Goal: Use online tool/utility: Utilize a website feature to perform a specific function

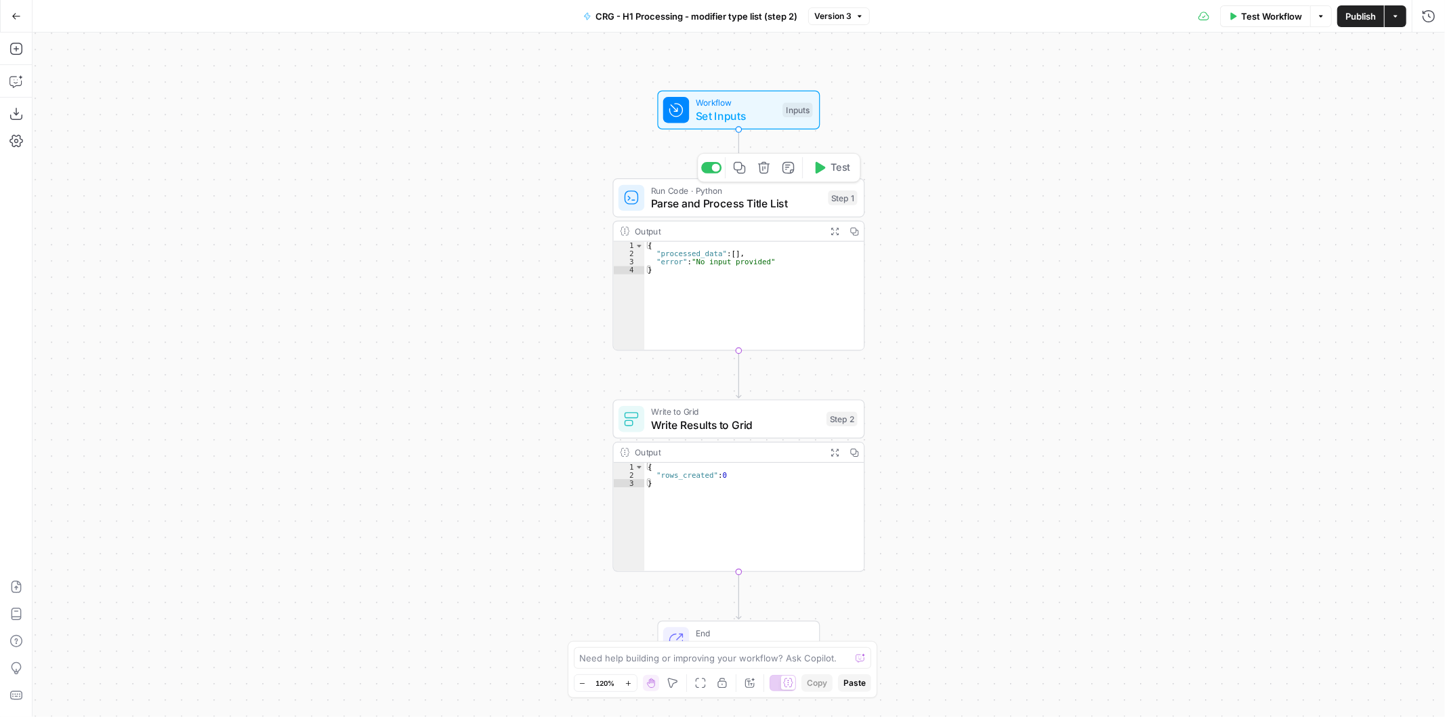
click at [688, 202] on span "Parse and Process Title List" at bounding box center [736, 203] width 171 height 16
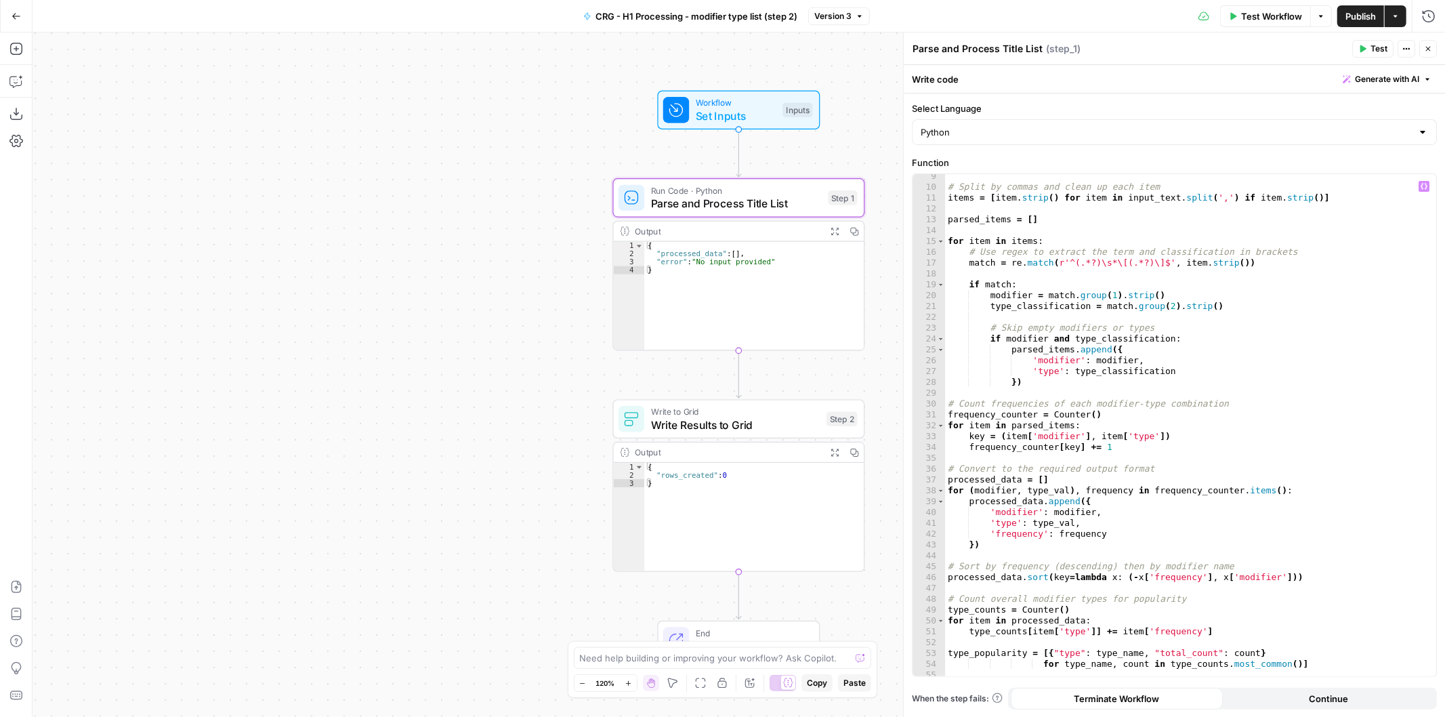
scroll to position [90, 0]
click at [770, 426] on span "Write Results to Grid" at bounding box center [735, 425] width 169 height 16
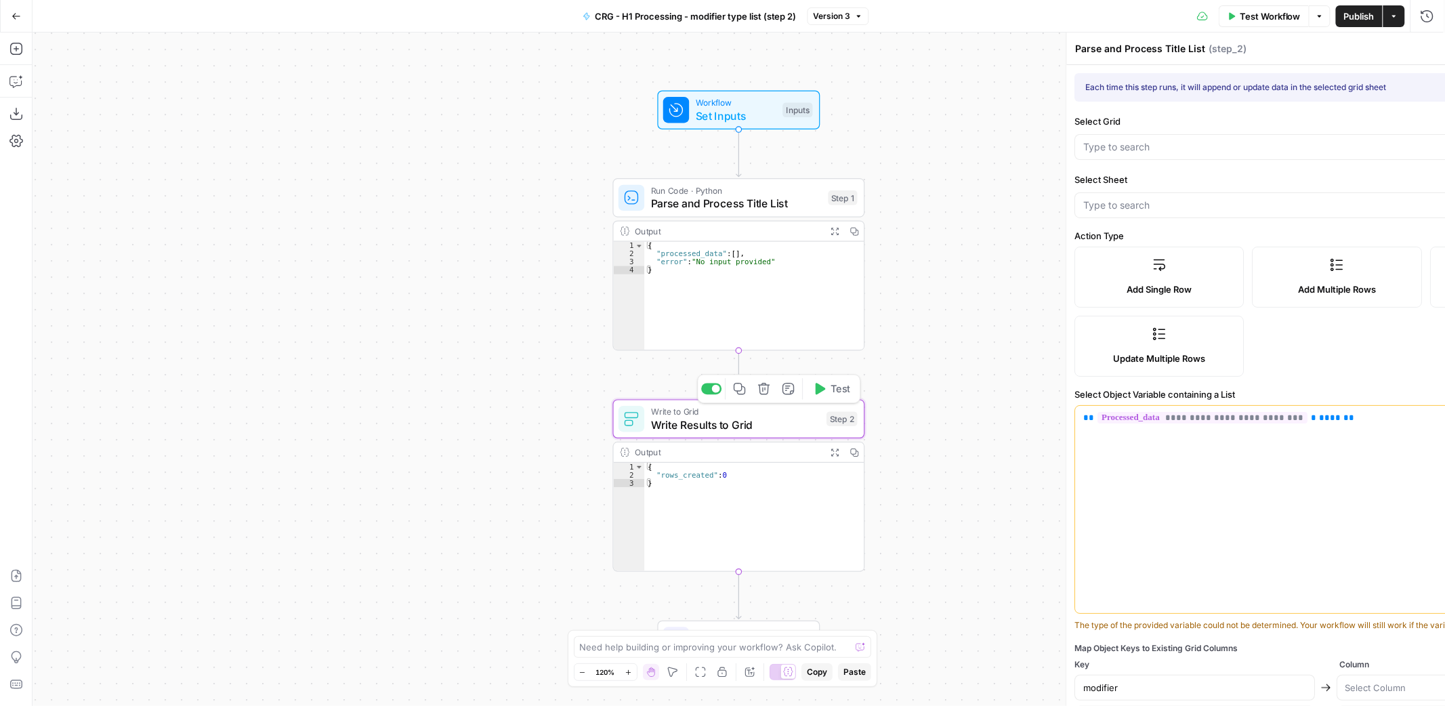
type textarea "Write Results to Grid"
type input "modifier type list"
type input "CRG - H1 Analysis"
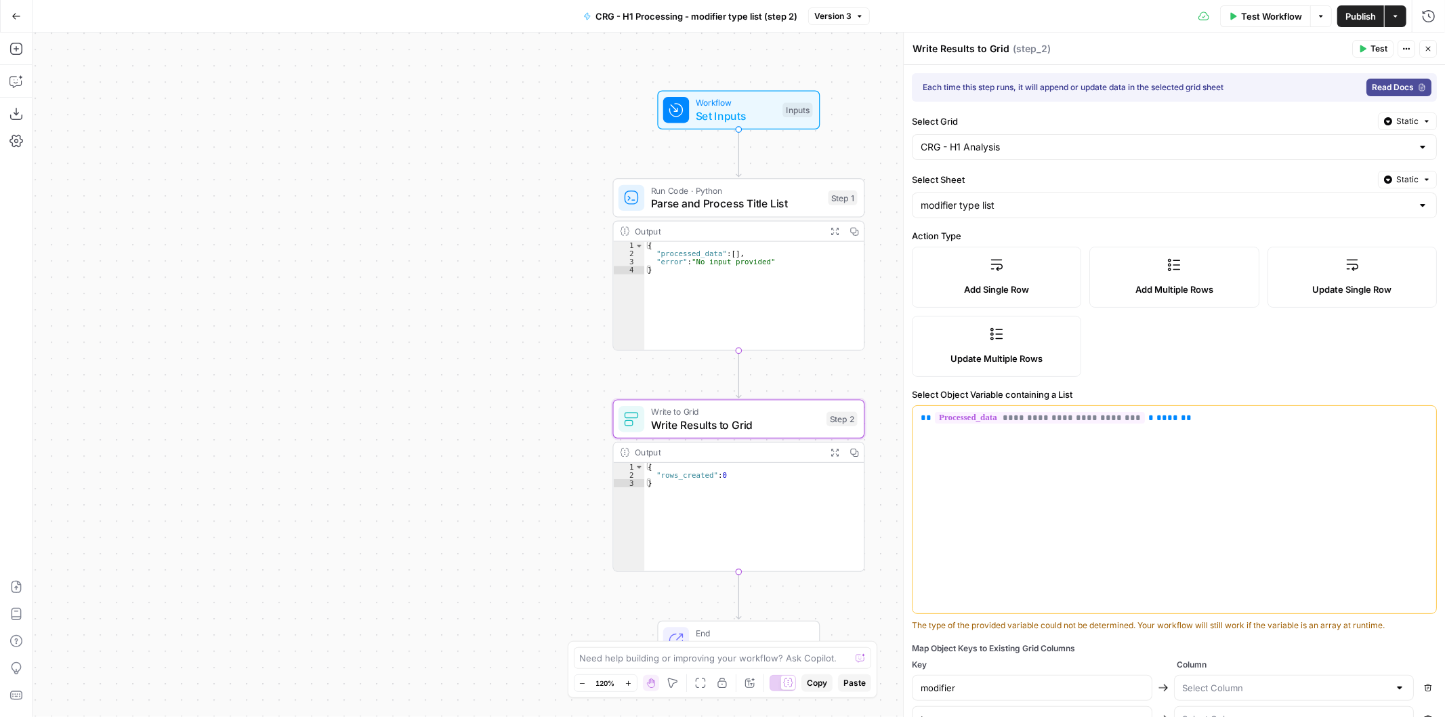
type input "Modifier column"
type input "Type column"
type input "Frequency column"
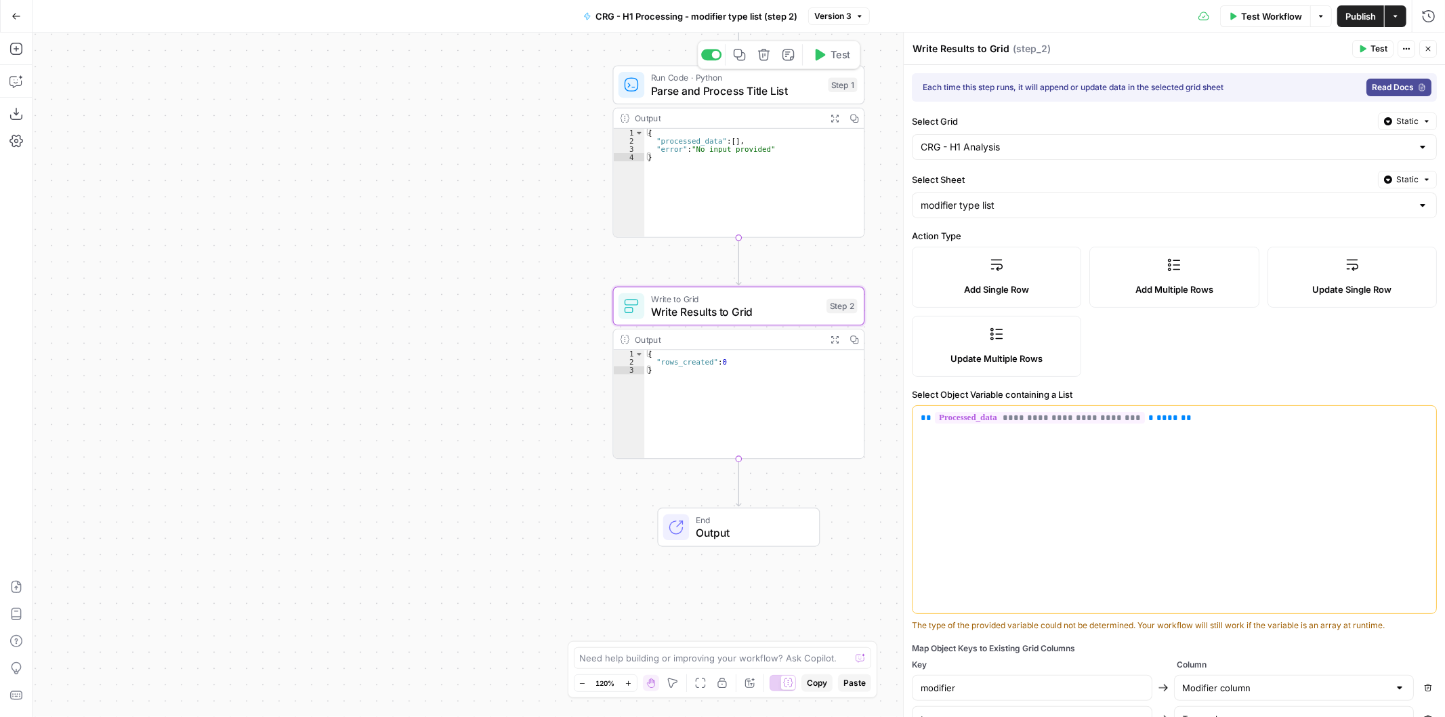
click at [745, 96] on span "Parse and Process Title List" at bounding box center [736, 91] width 171 height 16
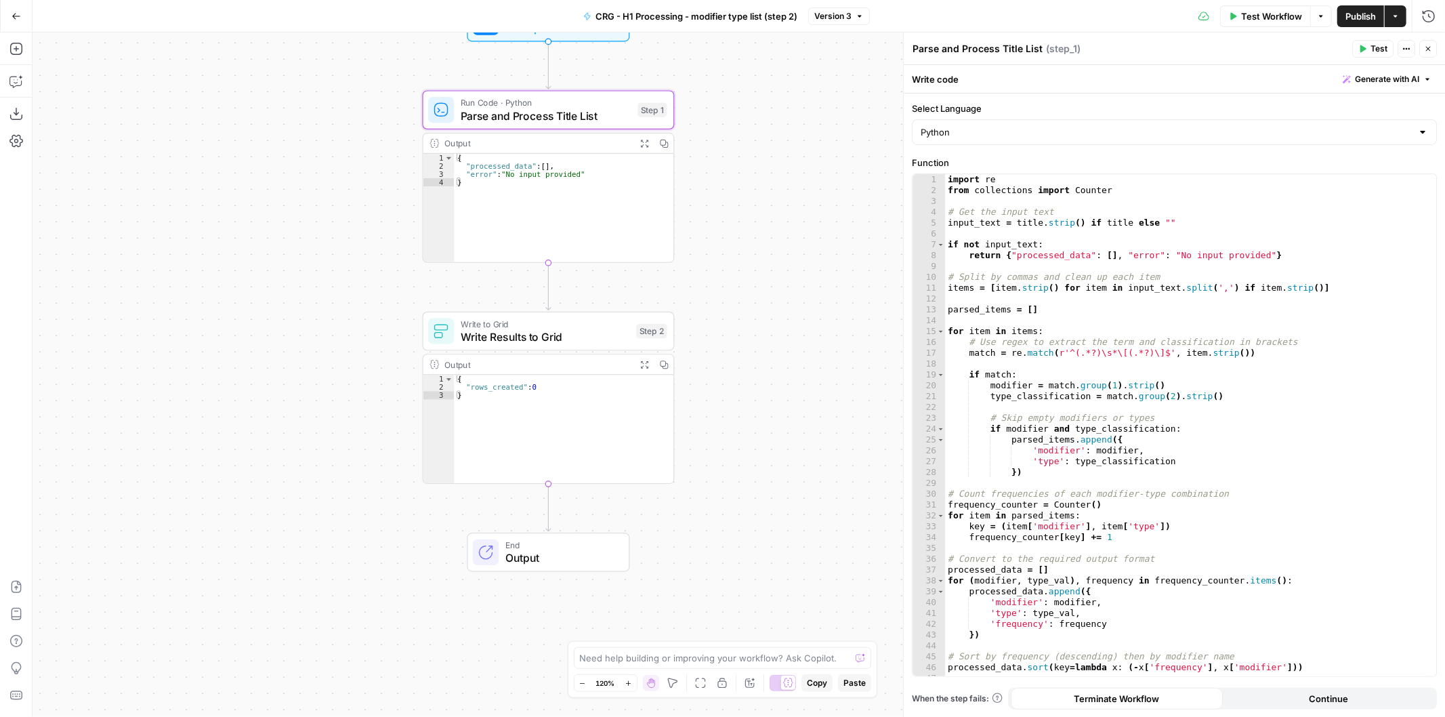
drag, startPoint x: 524, startPoint y: 268, endPoint x: 337, endPoint y: 290, distance: 188.4
click at [337, 290] on div "Workflow Set Inputs Inputs Run Code · Python Parse and Process Title List Step …" at bounding box center [739, 375] width 1413 height 684
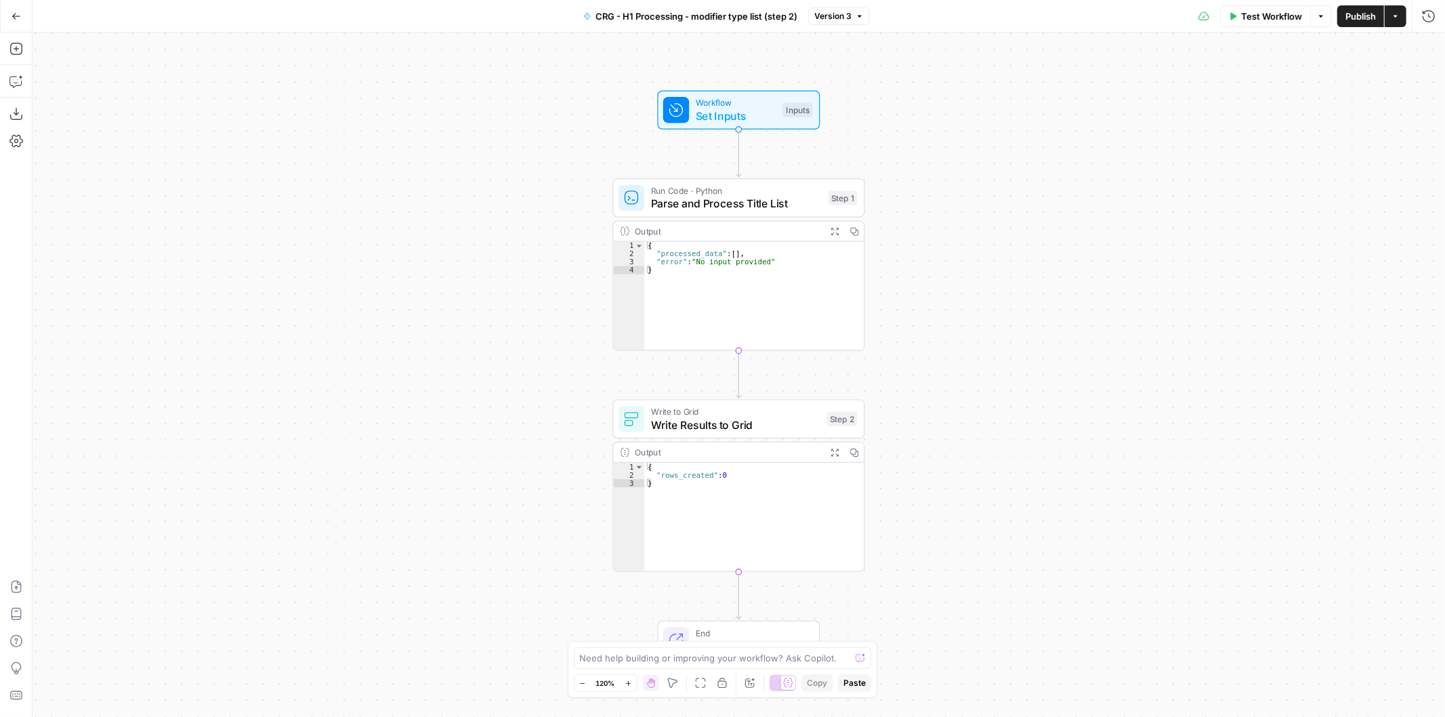
click at [483, 124] on div "Workflow Set Inputs Inputs Run Code · Python Parse and Process Title List Step …" at bounding box center [739, 375] width 1413 height 684
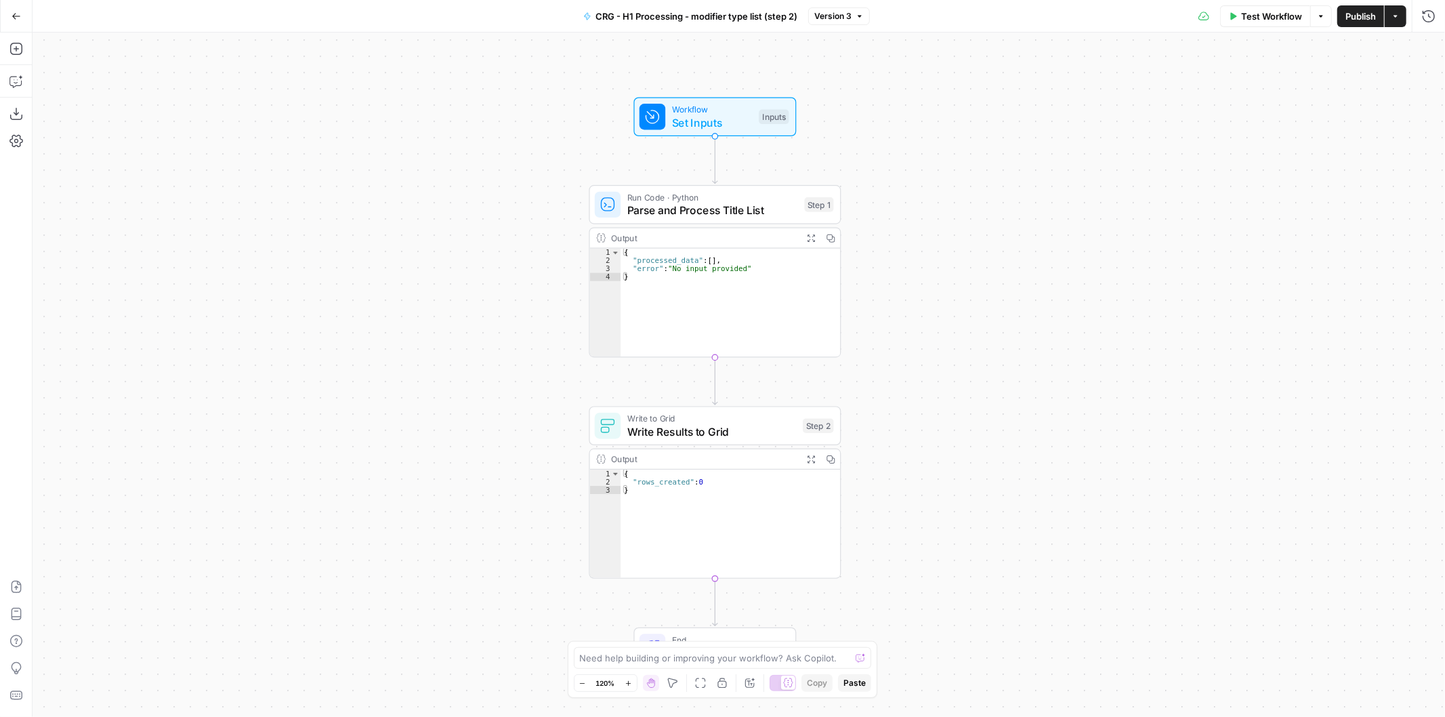
drag, startPoint x: 497, startPoint y: 138, endPoint x: 472, endPoint y: 126, distance: 27.0
click at [472, 126] on div "Workflow Set Inputs Inputs Run Code · Python Parse and Process Title List Step …" at bounding box center [739, 375] width 1413 height 684
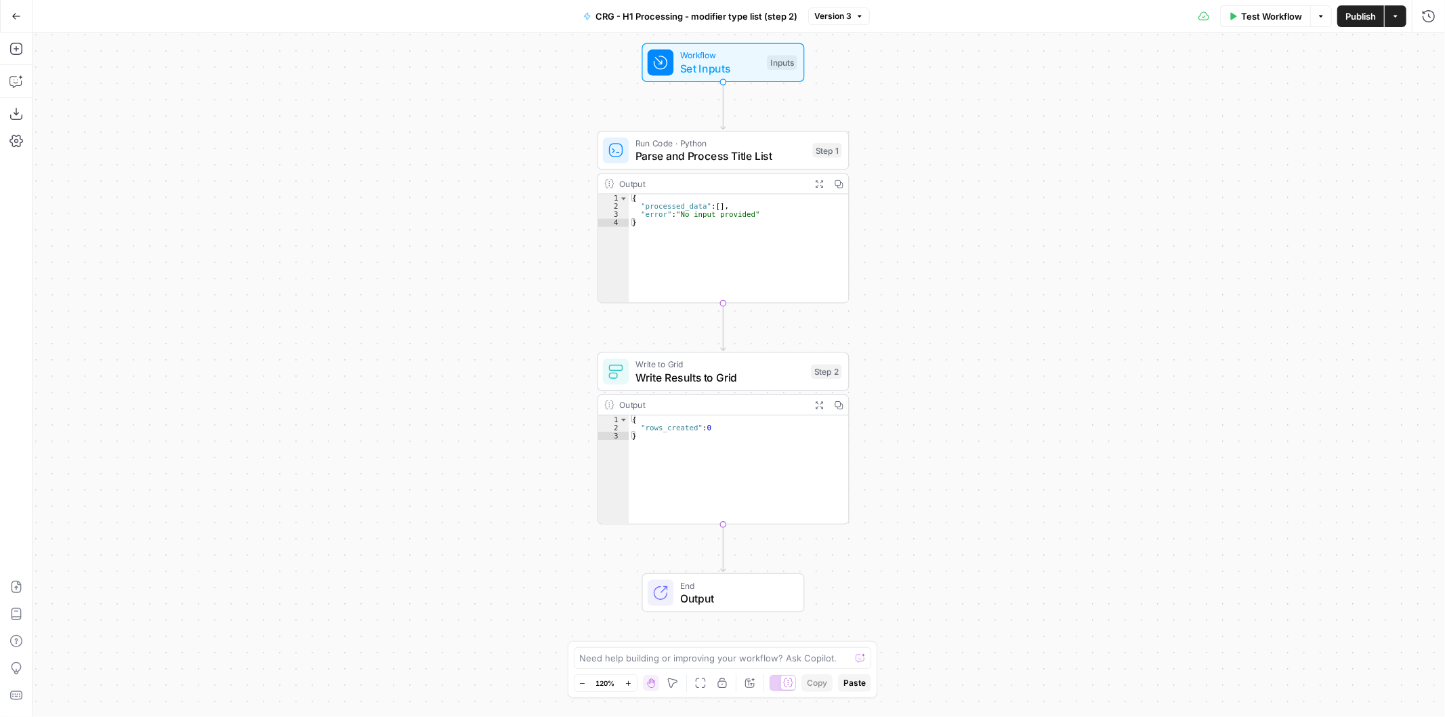
drag, startPoint x: 470, startPoint y: 390, endPoint x: 482, endPoint y: 390, distance: 12.2
click at [482, 390] on div "Workflow Set Inputs Inputs Run Code · Python Parse and Process Title List Step …" at bounding box center [739, 375] width 1413 height 684
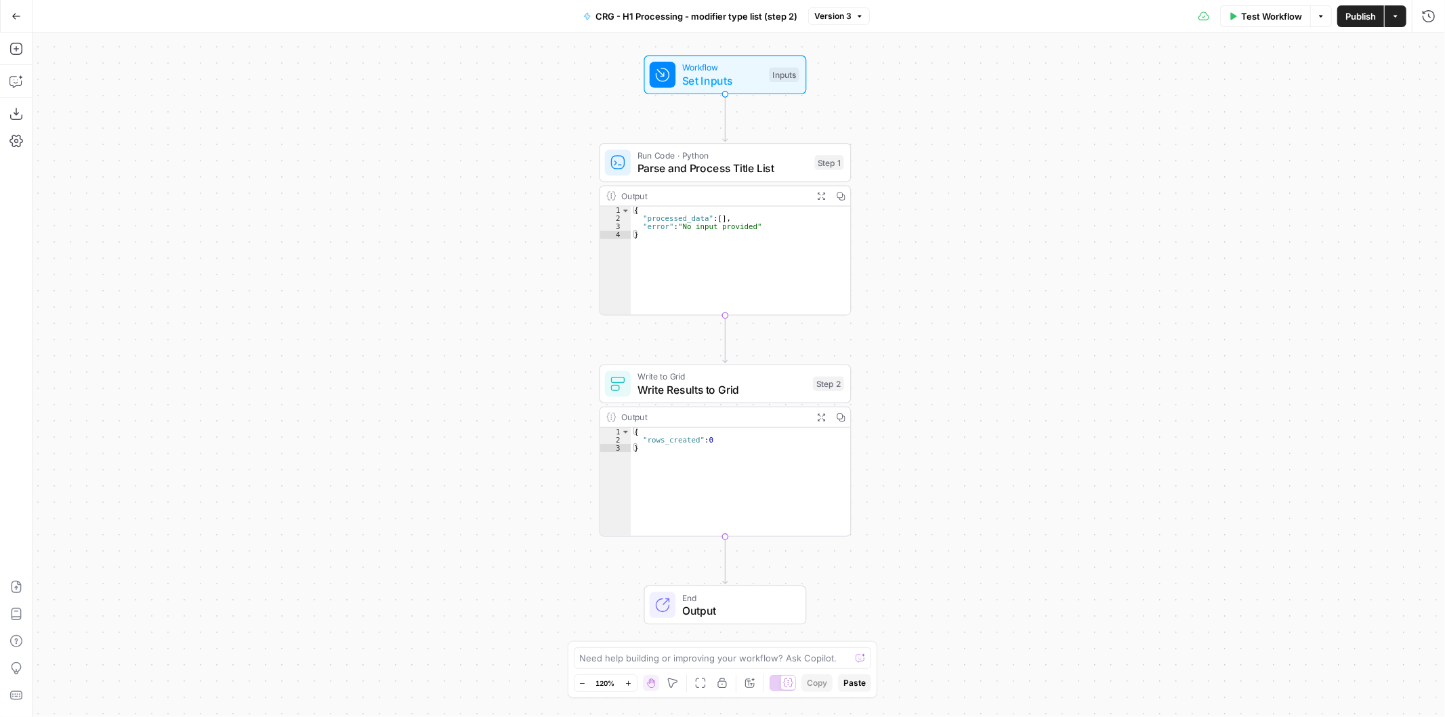
drag, startPoint x: 484, startPoint y: 355, endPoint x: 482, endPoint y: 346, distance: 8.9
click at [482, 346] on div "Workflow Set Inputs Inputs Run Code · Python Parse and Process Title List Step …" at bounding box center [739, 375] width 1413 height 684
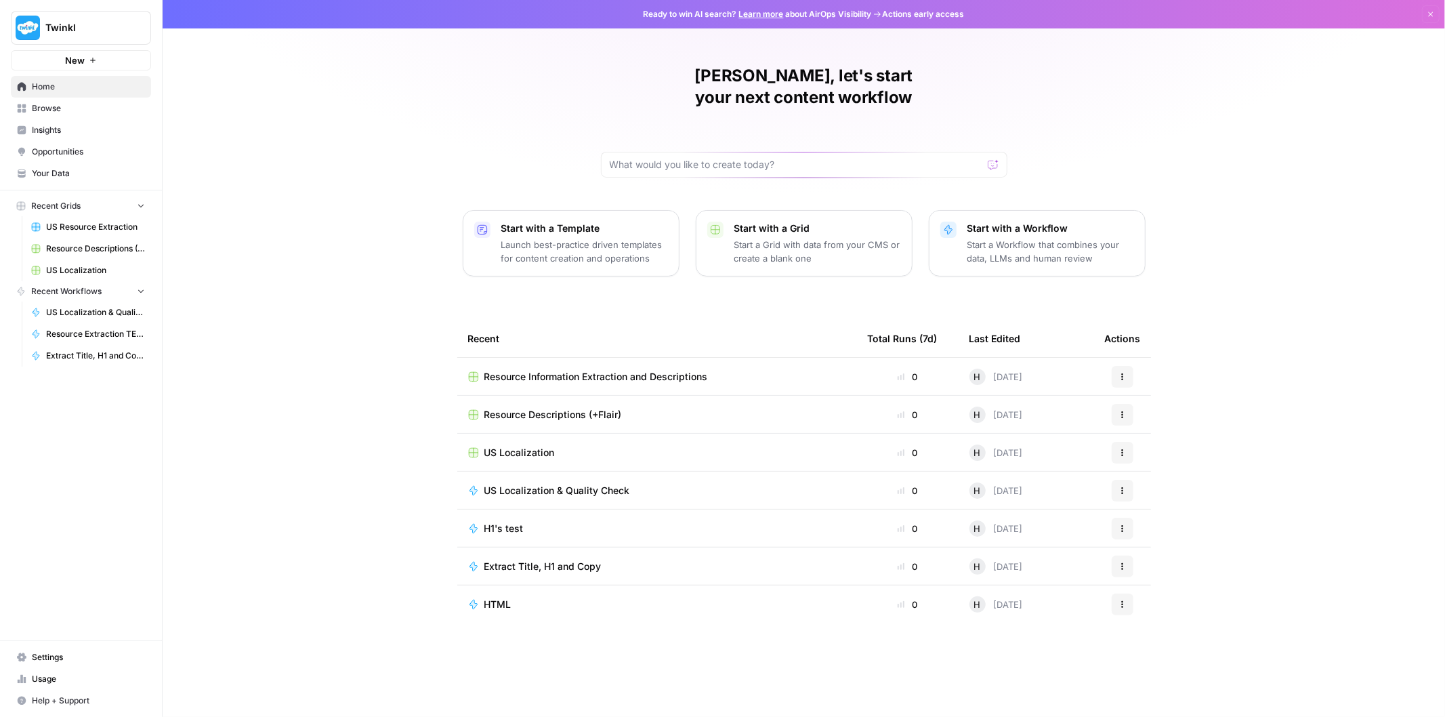
click at [91, 335] on span "Resource Extraction TEST" at bounding box center [95, 334] width 99 height 12
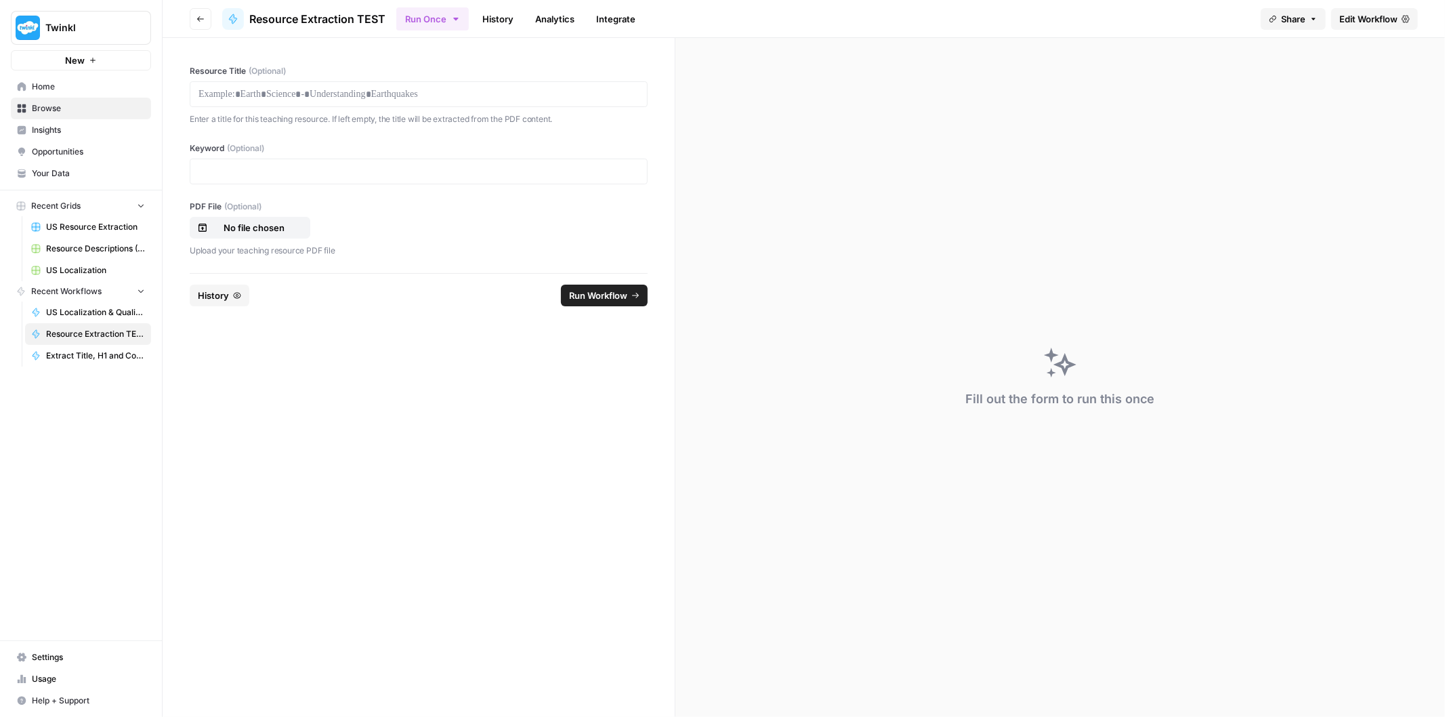
click at [1377, 22] on span "Edit Workflow" at bounding box center [1369, 19] width 58 height 14
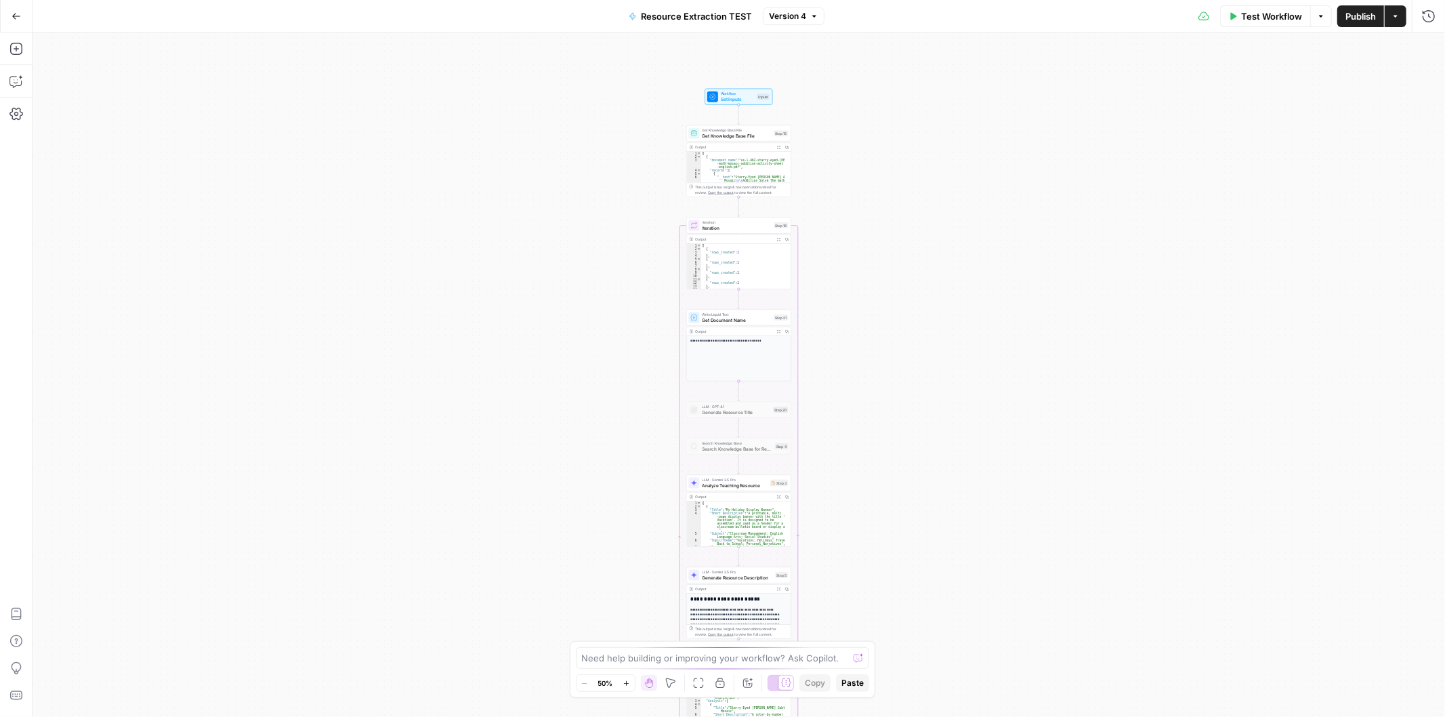
click at [631, 682] on button "Zoom In" at bounding box center [627, 683] width 16 height 16
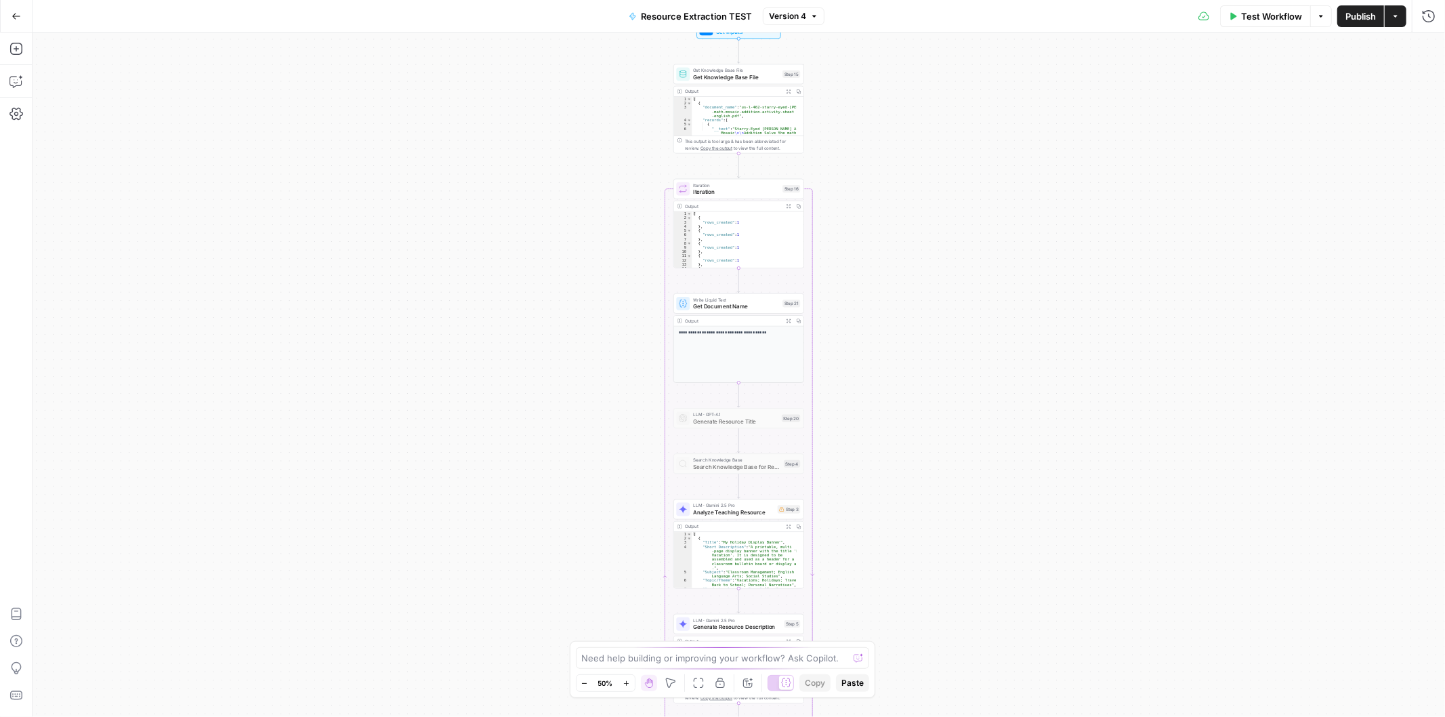
click at [631, 682] on button "Zoom In" at bounding box center [627, 683] width 16 height 16
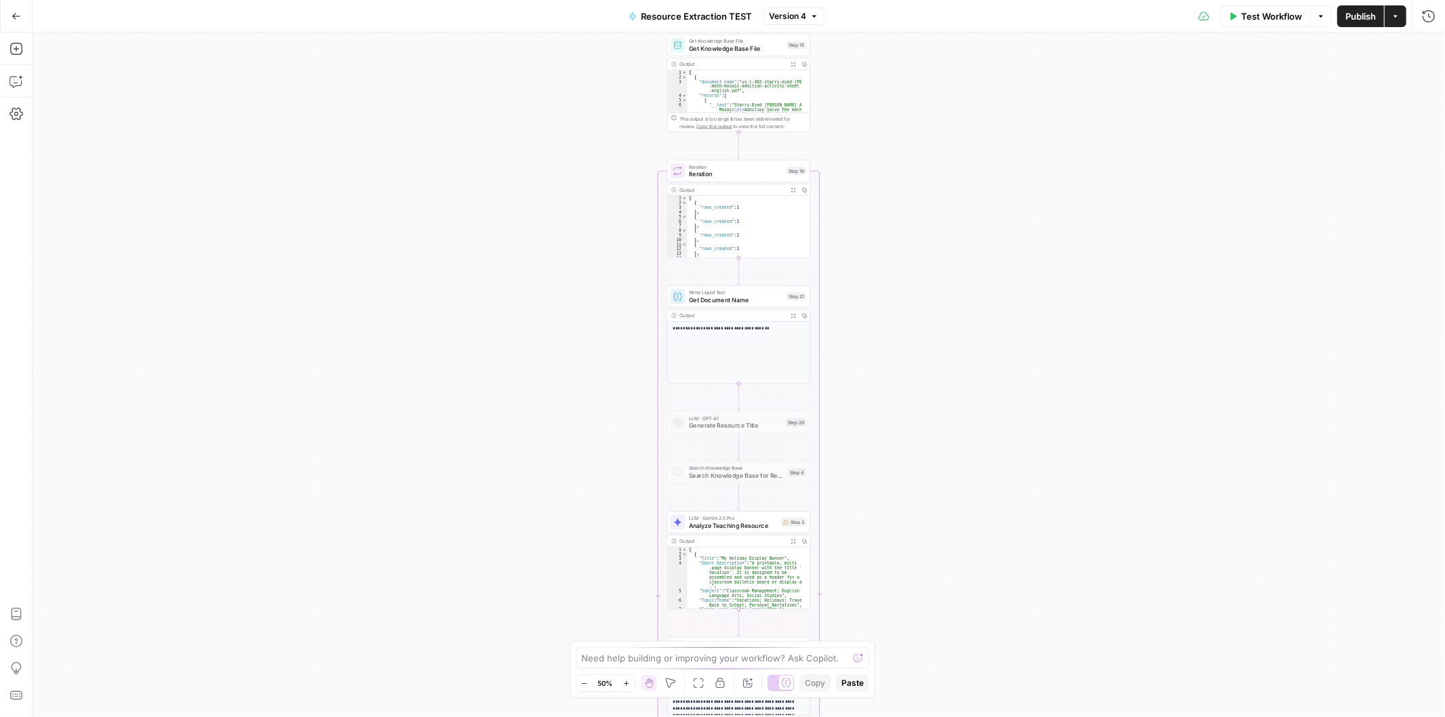
click at [631, 682] on button "Zoom In" at bounding box center [627, 683] width 16 height 16
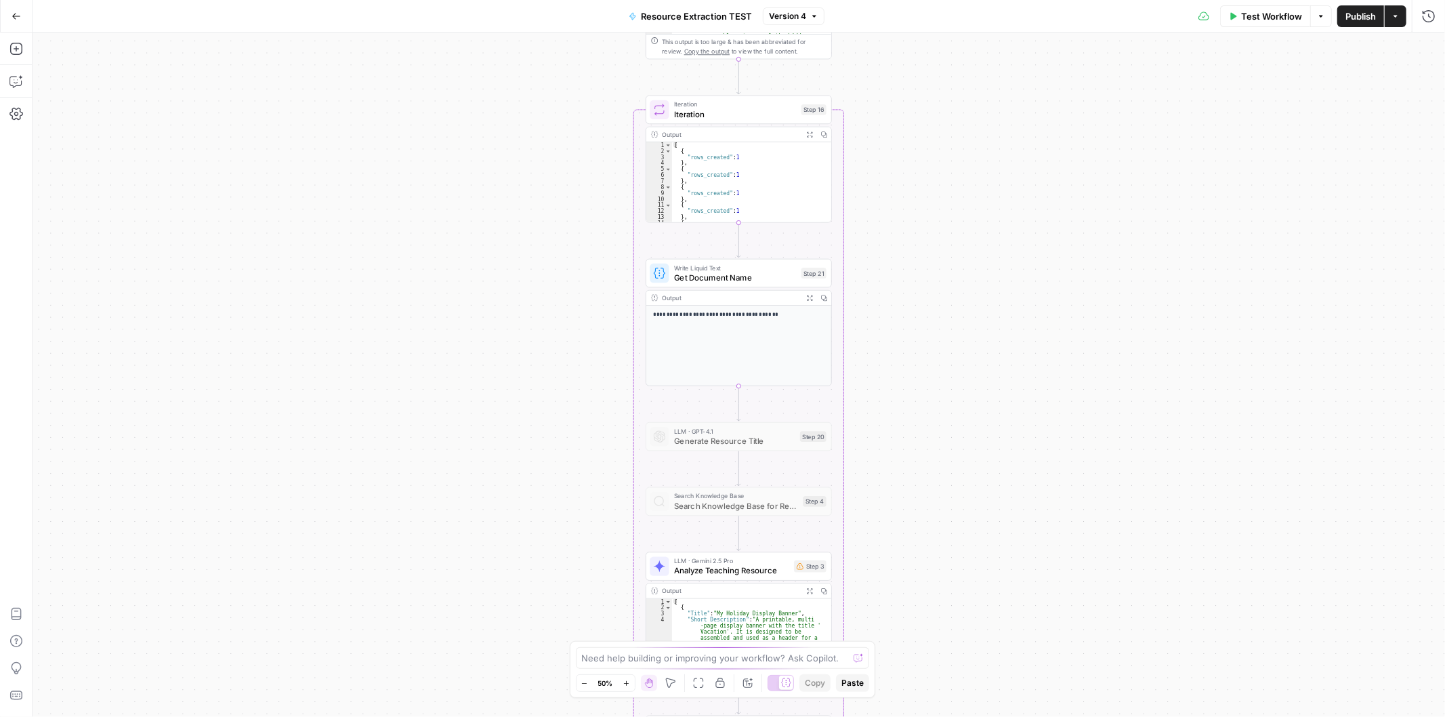
click at [631, 682] on button "Zoom In" at bounding box center [627, 683] width 16 height 16
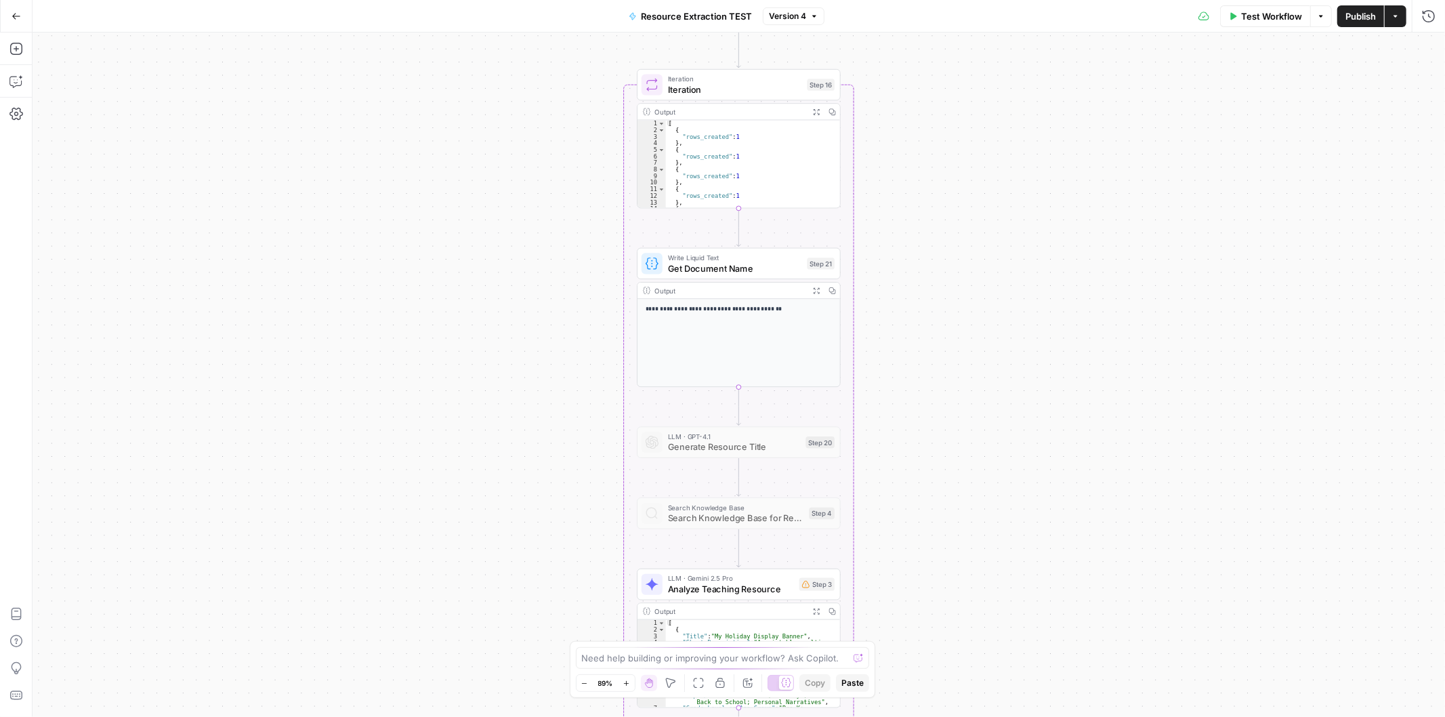
click at [631, 682] on button "Zoom In" at bounding box center [627, 683] width 16 height 16
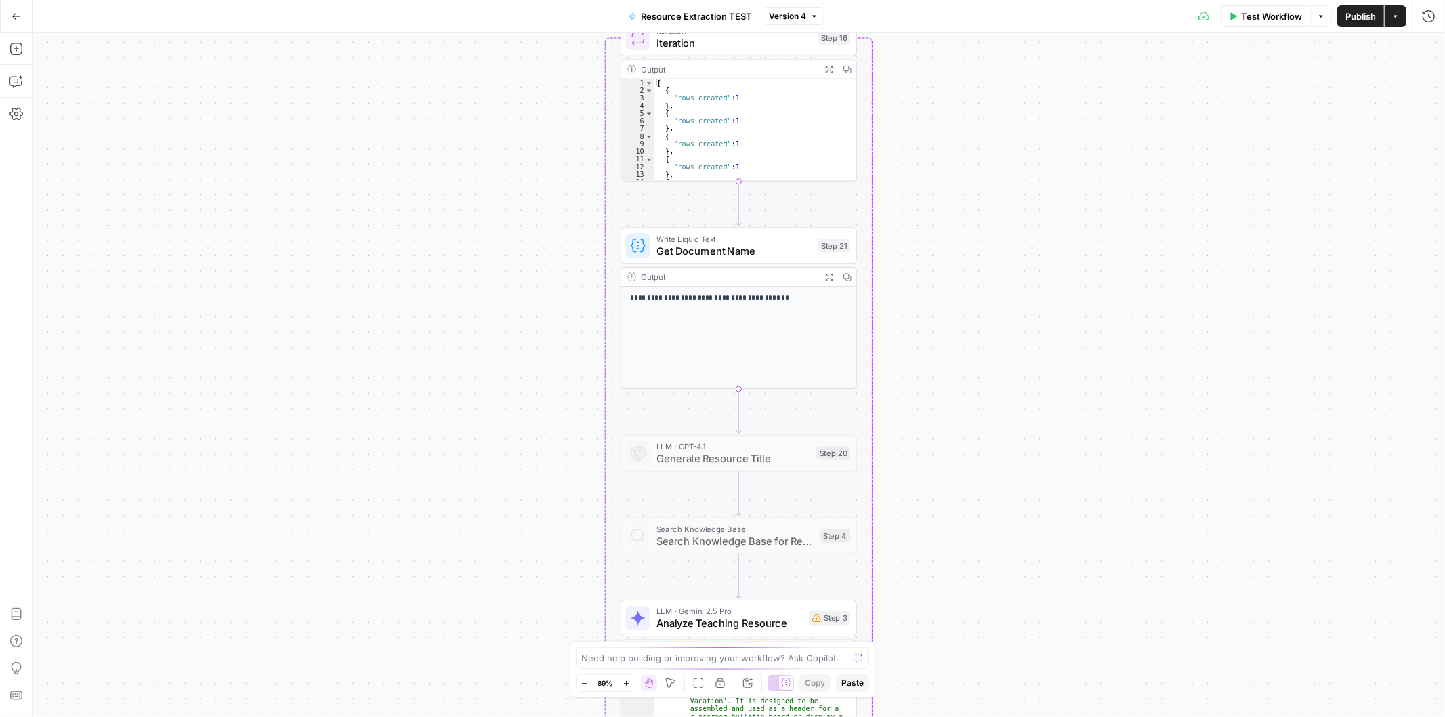
click at [631, 682] on button "Zoom In" at bounding box center [627, 683] width 16 height 16
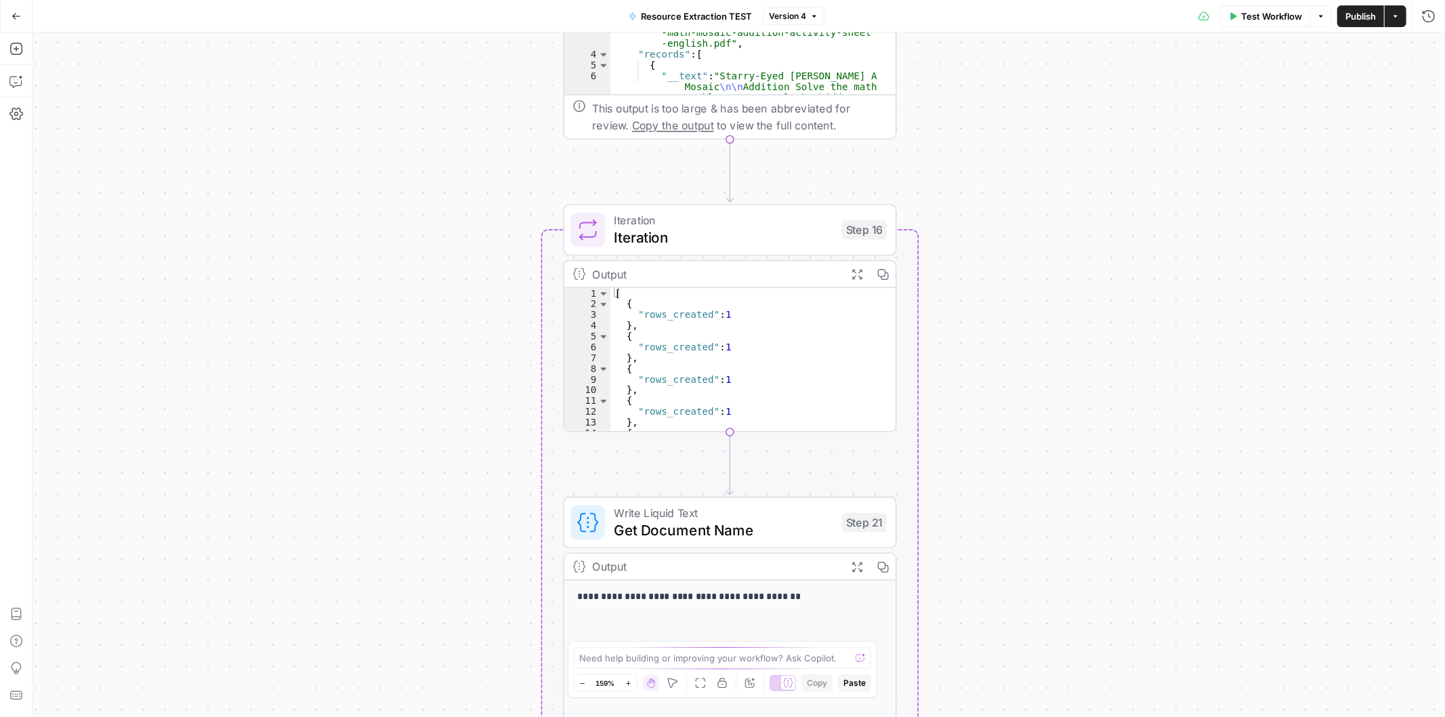
drag, startPoint x: 1093, startPoint y: 246, endPoint x: 1084, endPoint y: 565, distance: 319.3
click at [1084, 565] on div "Workflow Set Inputs Inputs Get Knowledge Base File Get Knowledge Base File Step…" at bounding box center [739, 375] width 1413 height 684
click at [1098, 504] on div "Workflow Set Inputs Inputs Get Knowledge Base File Get Knowledge Base File Step…" at bounding box center [739, 375] width 1413 height 684
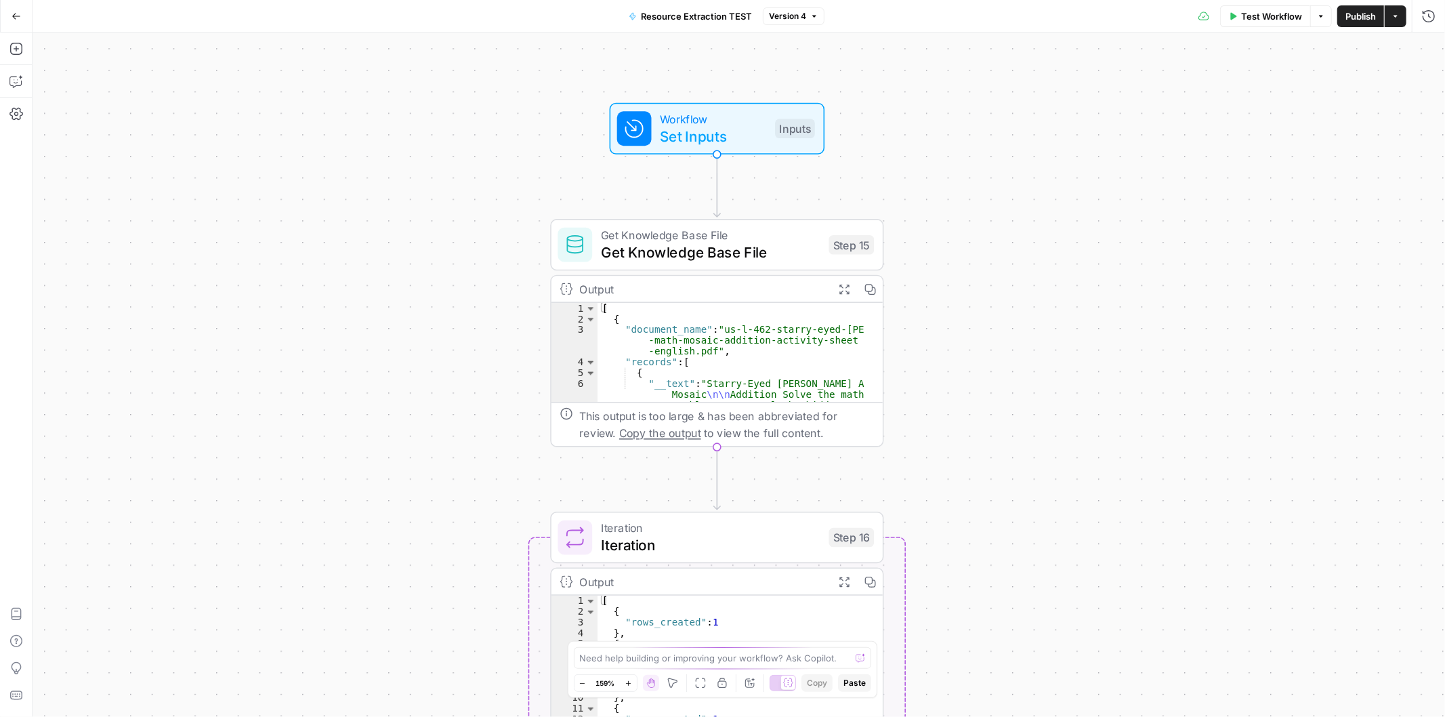
click at [1069, 419] on div "Workflow Set Inputs Inputs Get Knowledge Base File Get Knowledge Base File Step…" at bounding box center [739, 375] width 1413 height 684
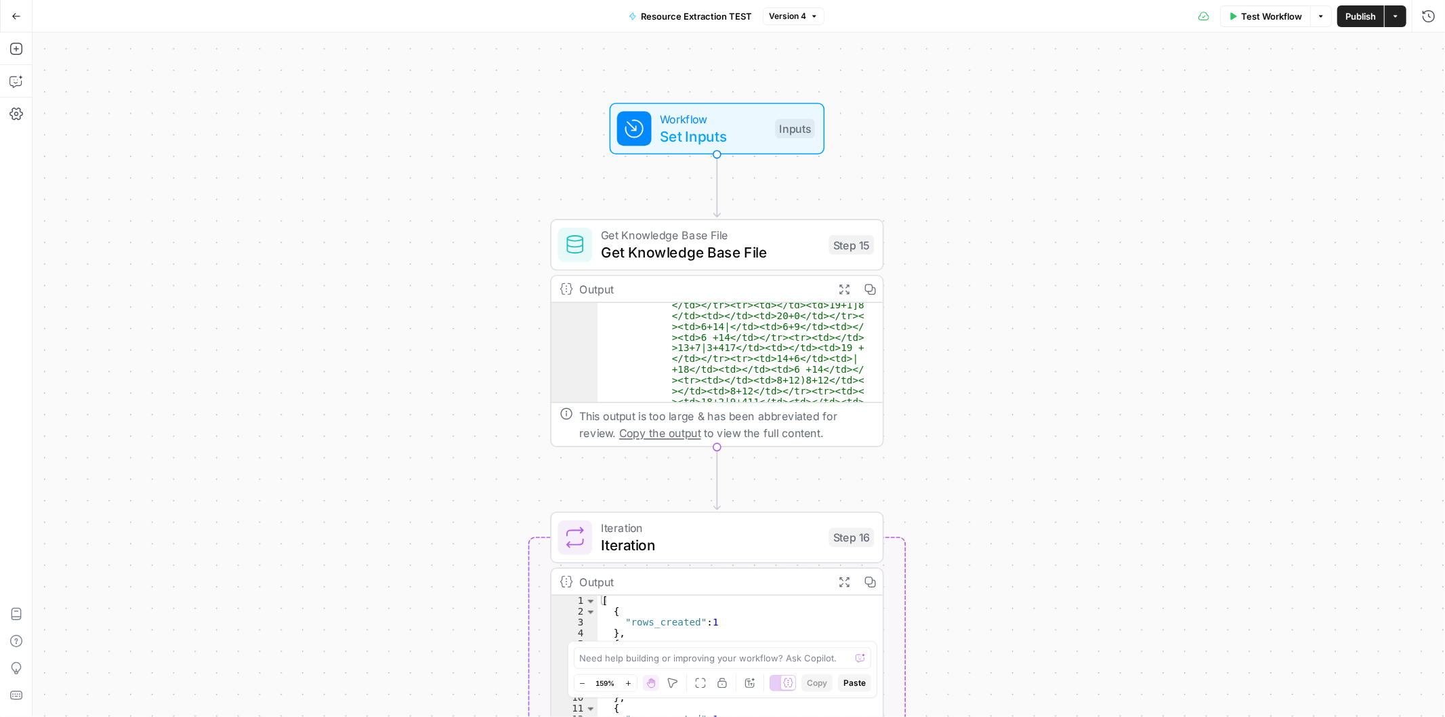
scroll to position [276, 0]
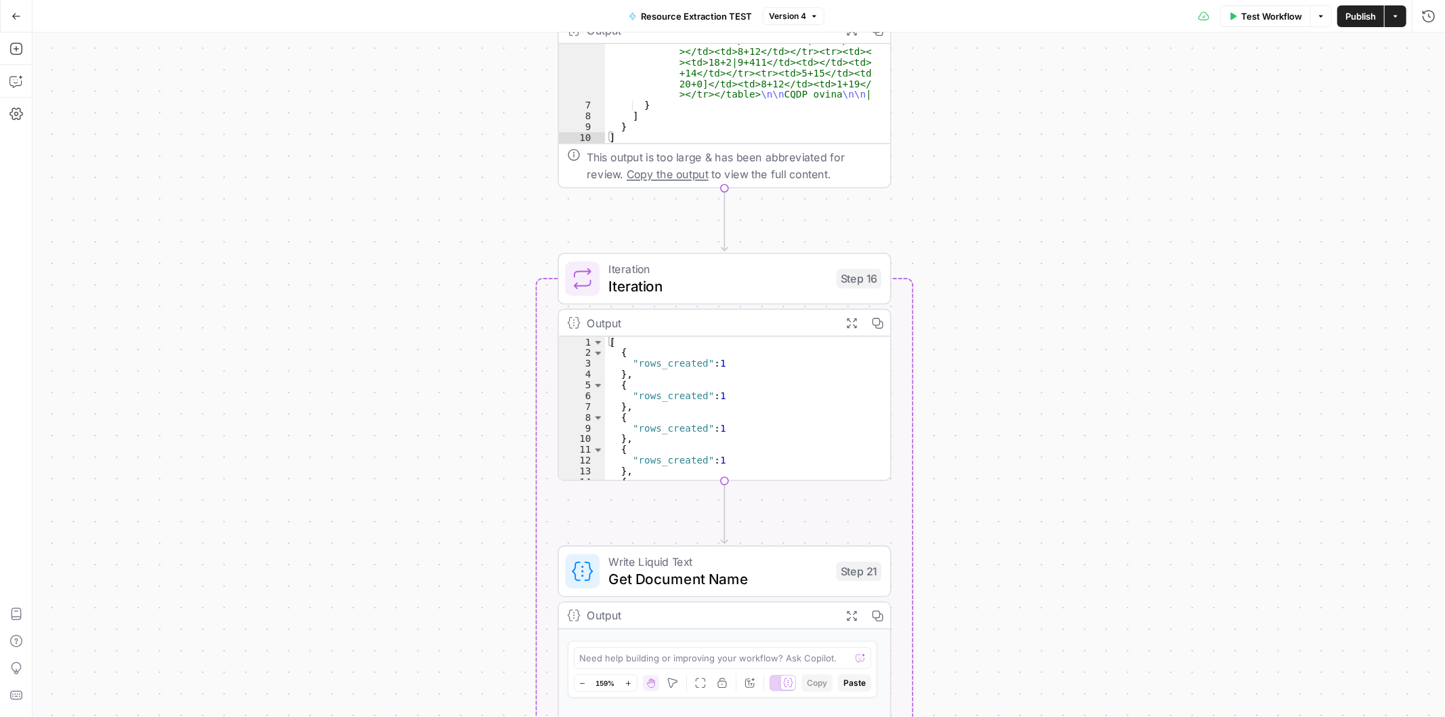
drag, startPoint x: 1071, startPoint y: 520, endPoint x: 1080, endPoint y: 251, distance: 269.2
click at [1080, 251] on div "Workflow Set Inputs Inputs Get Knowledge Base File Get Knowledge Base File Step…" at bounding box center [739, 375] width 1413 height 684
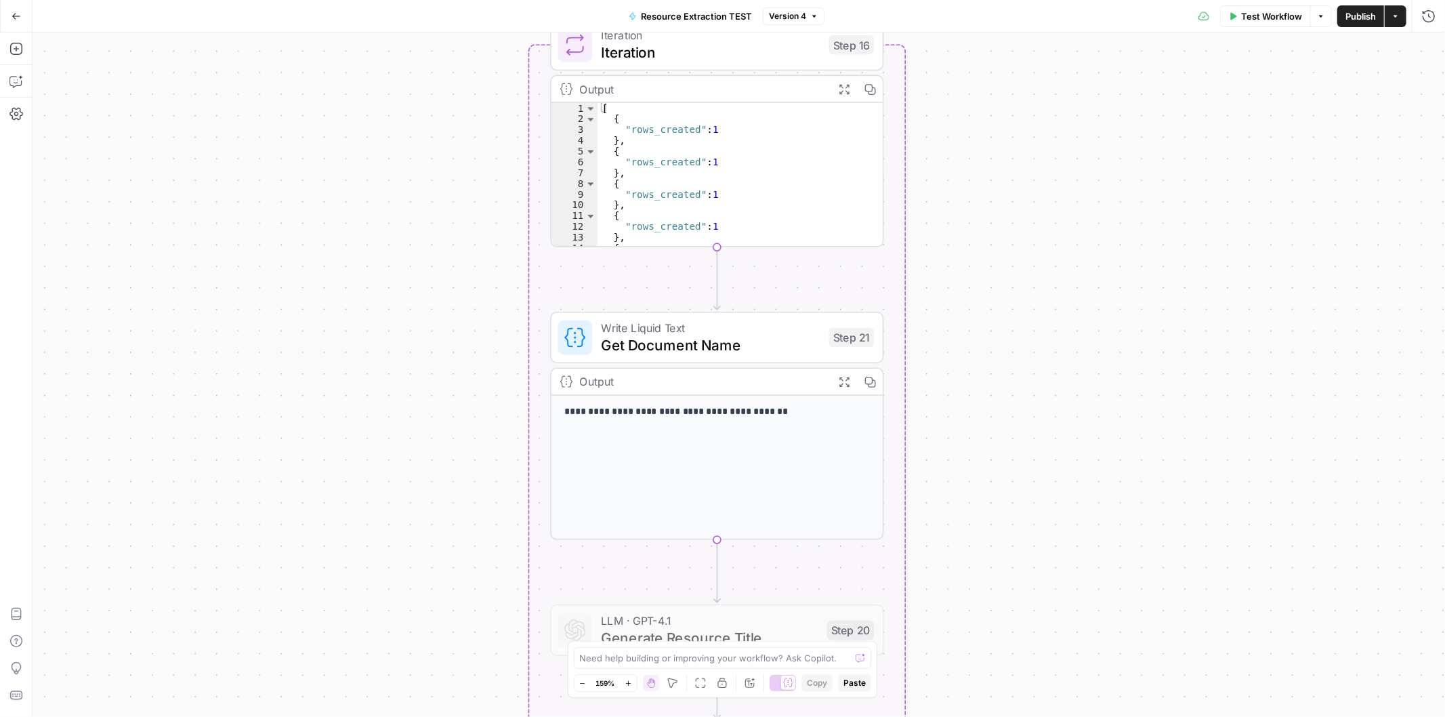
drag, startPoint x: 1073, startPoint y: 466, endPoint x: 1065, endPoint y: 354, distance: 111.5
click at [1065, 354] on div "Workflow Set Inputs Inputs Get Knowledge Base File Get Knowledge Base File Step…" at bounding box center [739, 375] width 1413 height 684
drag, startPoint x: 981, startPoint y: 517, endPoint x: 1013, endPoint y: 245, distance: 274.3
click at [1013, 245] on div "Workflow Set Inputs Inputs Get Knowledge Base File Get Knowledge Base File Step…" at bounding box center [739, 375] width 1413 height 684
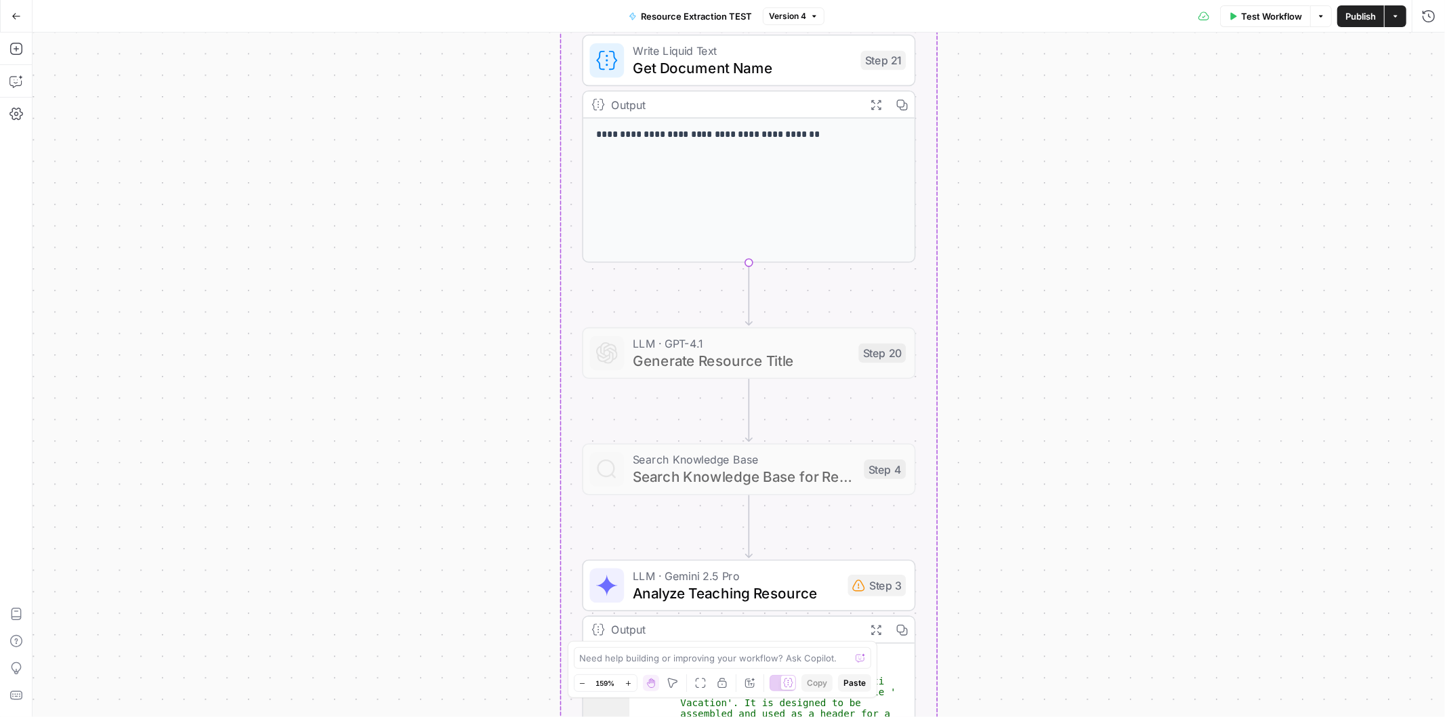
drag, startPoint x: 1005, startPoint y: 565, endPoint x: 970, endPoint y: 236, distance: 331.2
click at [970, 238] on div "Workflow Set Inputs Inputs Get Knowledge Base File Get Knowledge Base File Step…" at bounding box center [739, 375] width 1413 height 684
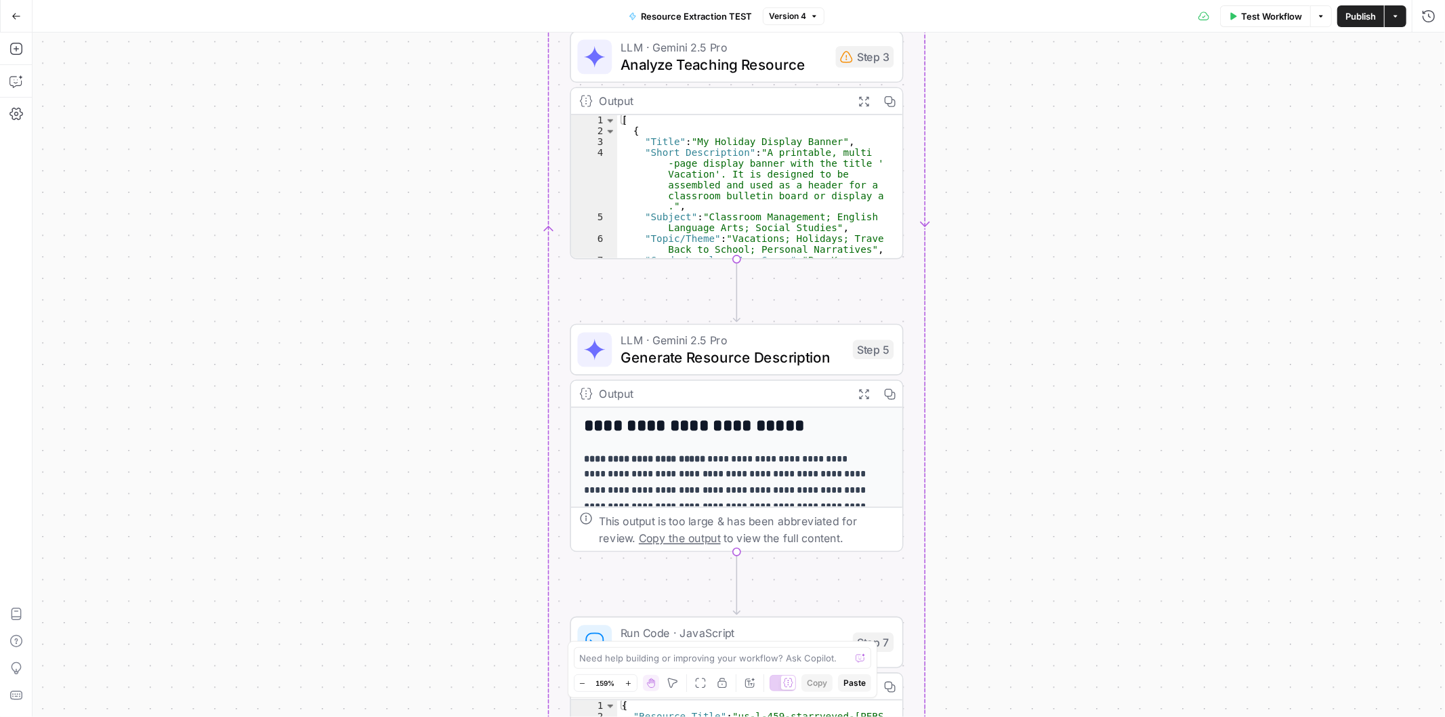
drag, startPoint x: 958, startPoint y: 478, endPoint x: 977, endPoint y: 306, distance: 173.8
click at [977, 306] on div "Workflow Set Inputs Inputs Get Knowledge Base File Get Knowledge Base File Step…" at bounding box center [739, 375] width 1413 height 684
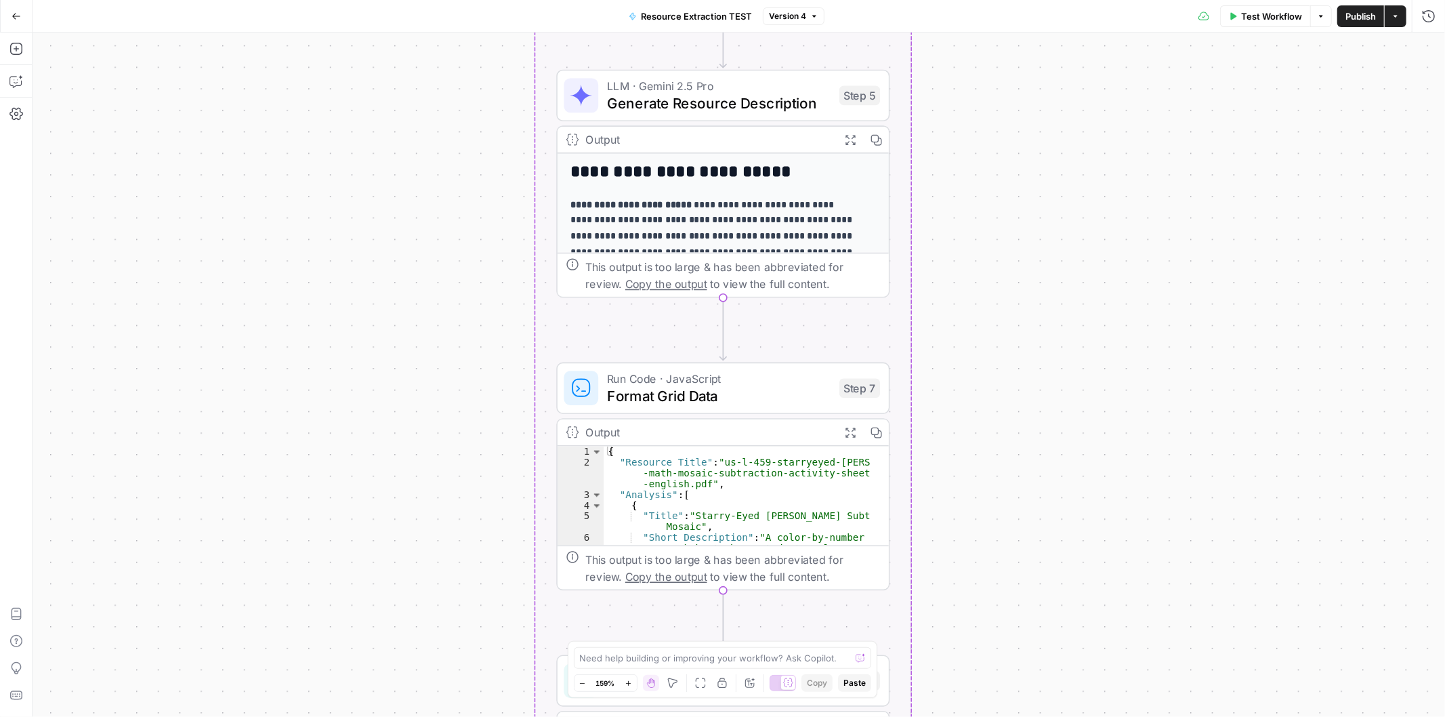
drag, startPoint x: 980, startPoint y: 495, endPoint x: 994, endPoint y: 335, distance: 160.6
click at [943, 649] on div "Workflow Set Inputs Inputs Get Knowledge Base File Get Knowledge Base File Step…" at bounding box center [739, 375] width 1413 height 684
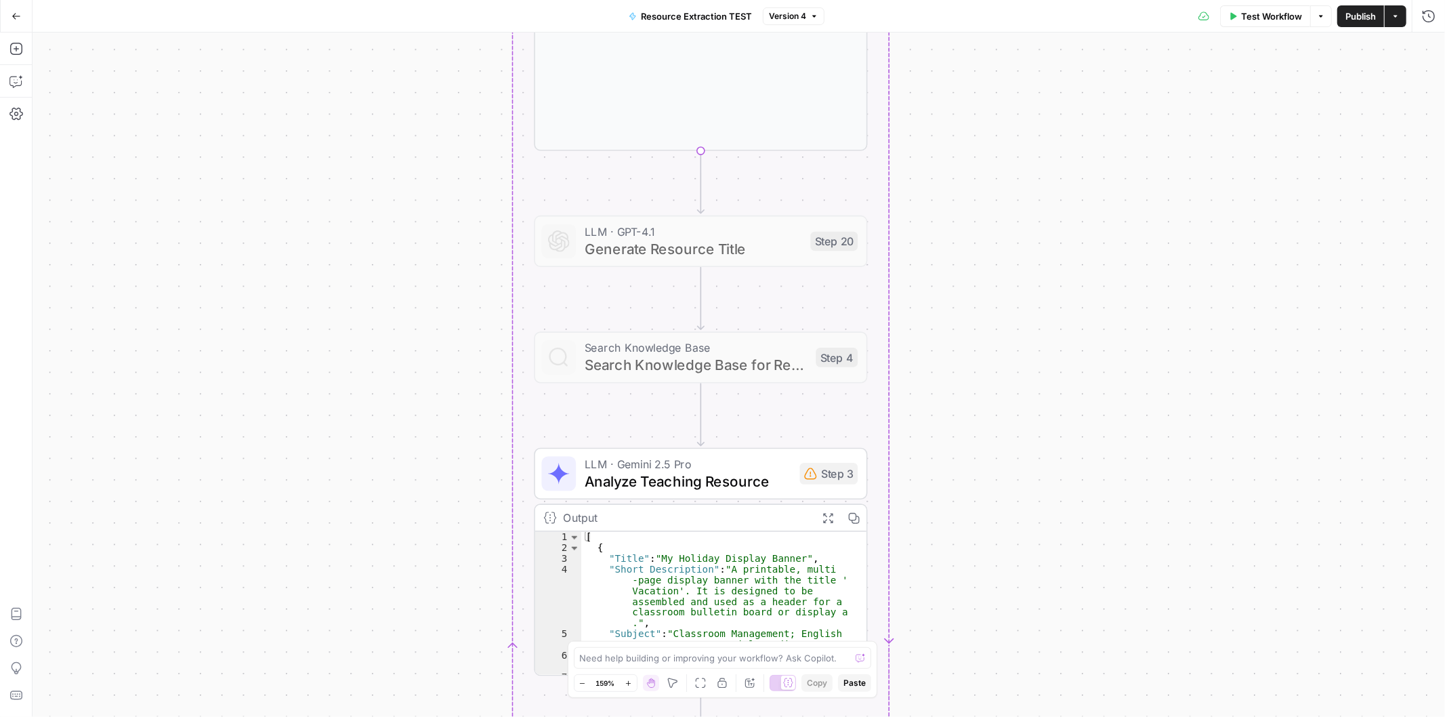
drag, startPoint x: 1007, startPoint y: 168, endPoint x: 1010, endPoint y: 543, distance: 374.7
click at [1010, 543] on div "Workflow Set Inputs Inputs Get Knowledge Base File Get Knowledge Base File Step…" at bounding box center [739, 375] width 1413 height 684
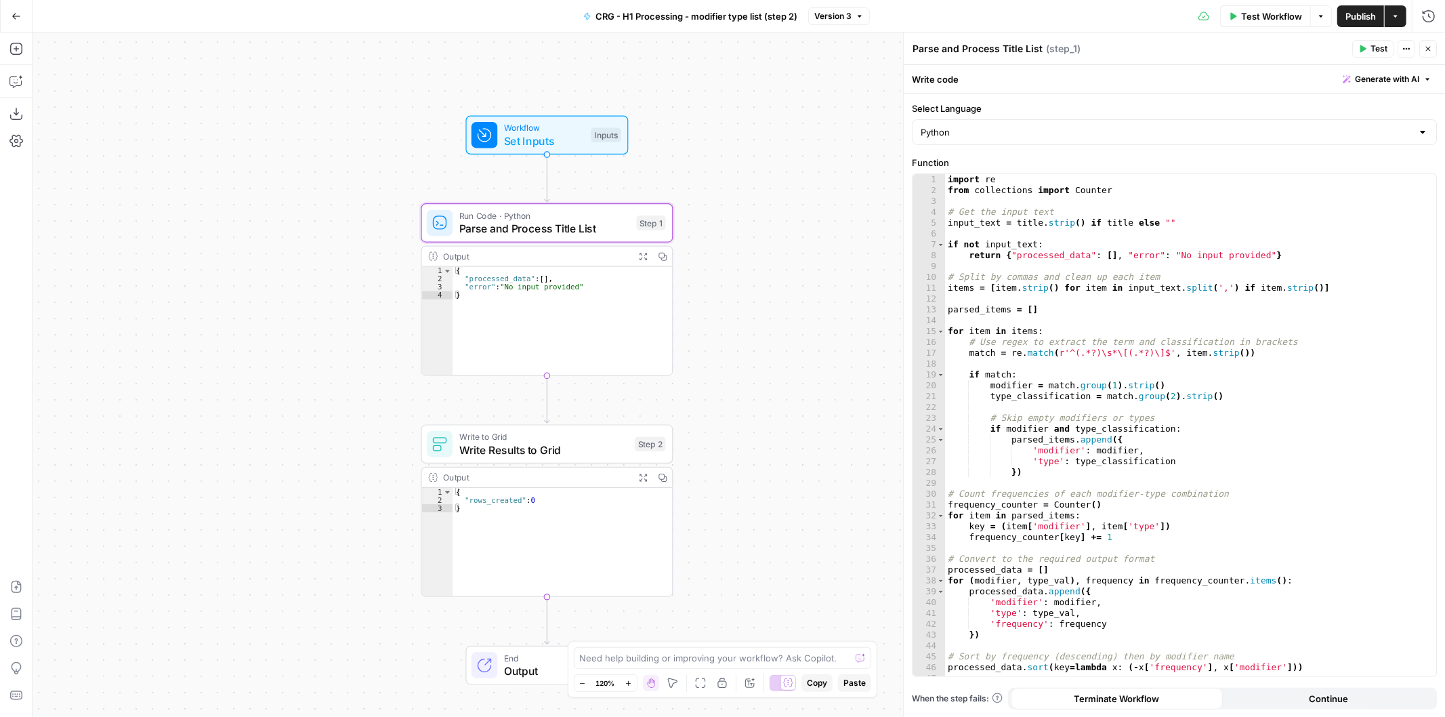
click at [16, 19] on icon "button" at bounding box center [16, 16] width 9 height 9
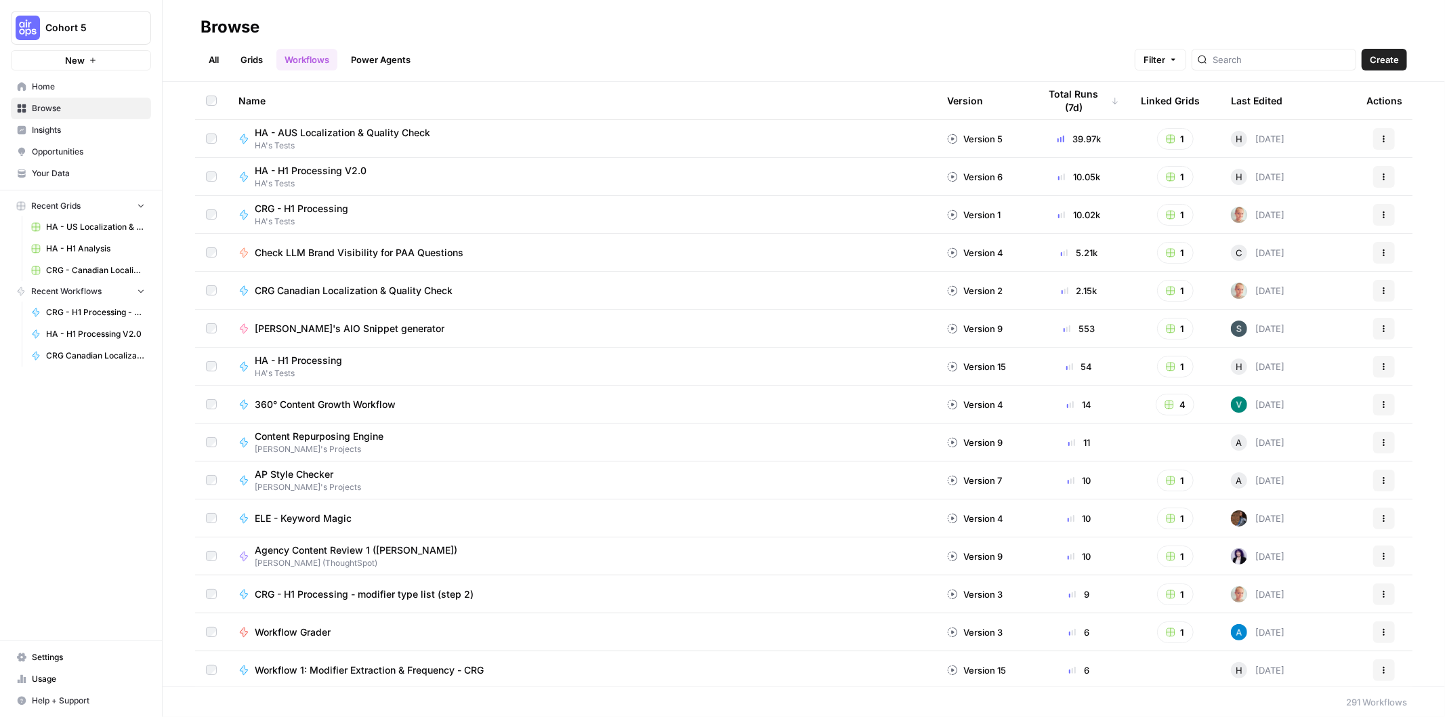
click at [335, 211] on span "CRG - H1 Processing" at bounding box center [302, 209] width 94 height 14
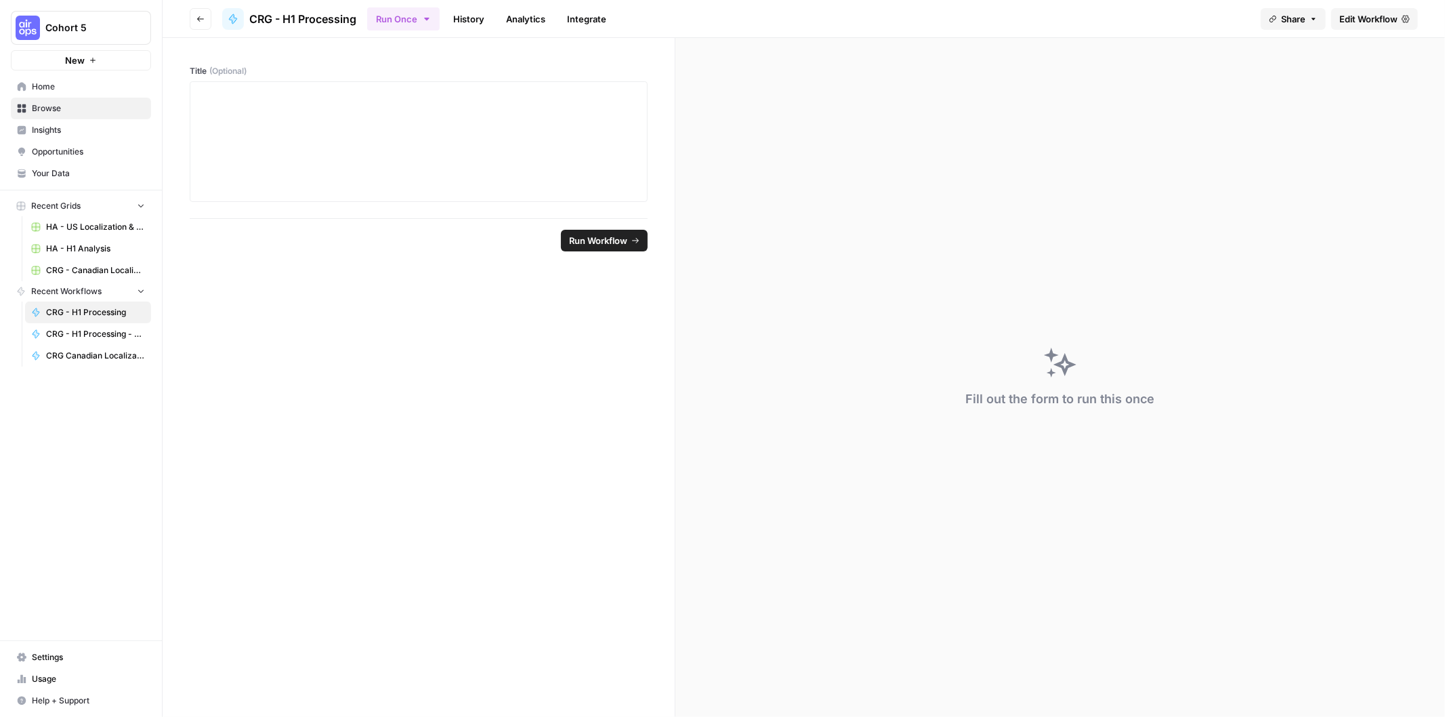
click at [198, 19] on icon "button" at bounding box center [201, 19] width 8 height 8
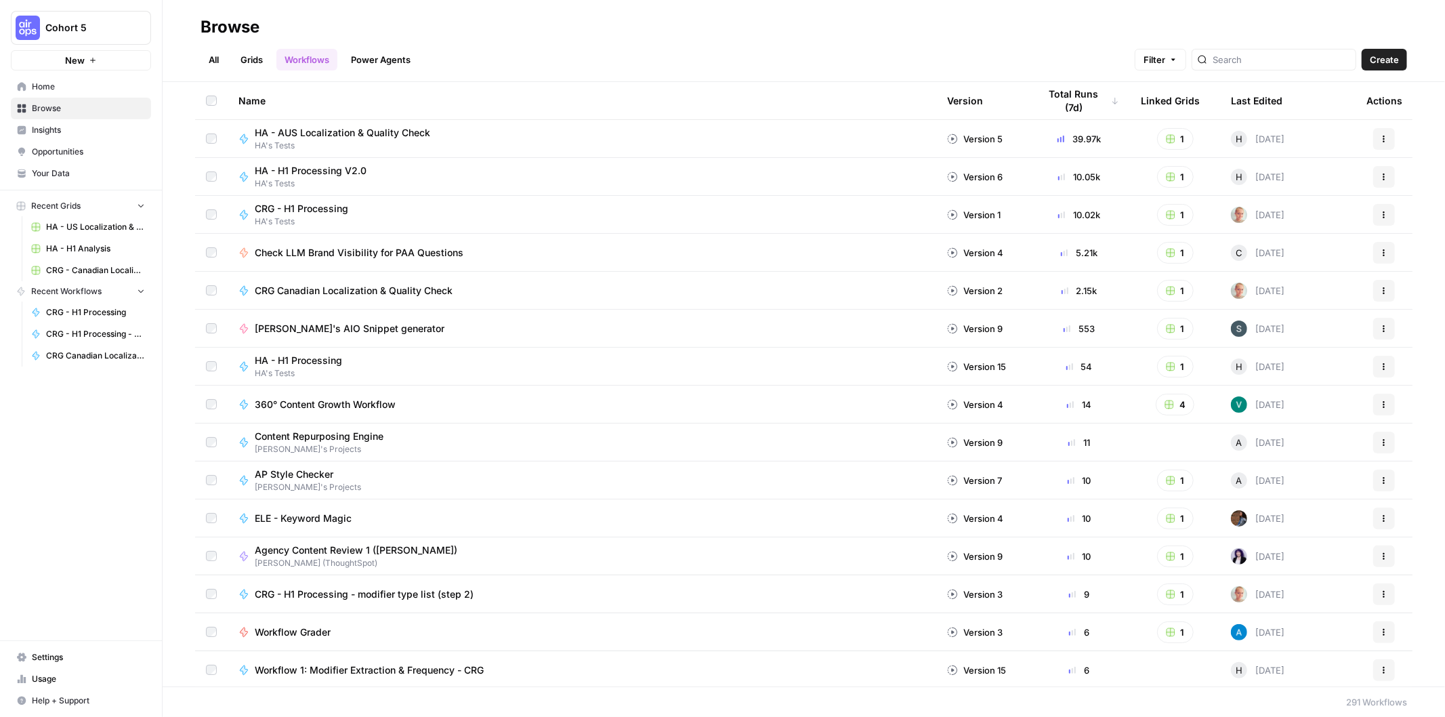
click at [87, 247] on span "HA - H1 Analysis" at bounding box center [95, 249] width 99 height 12
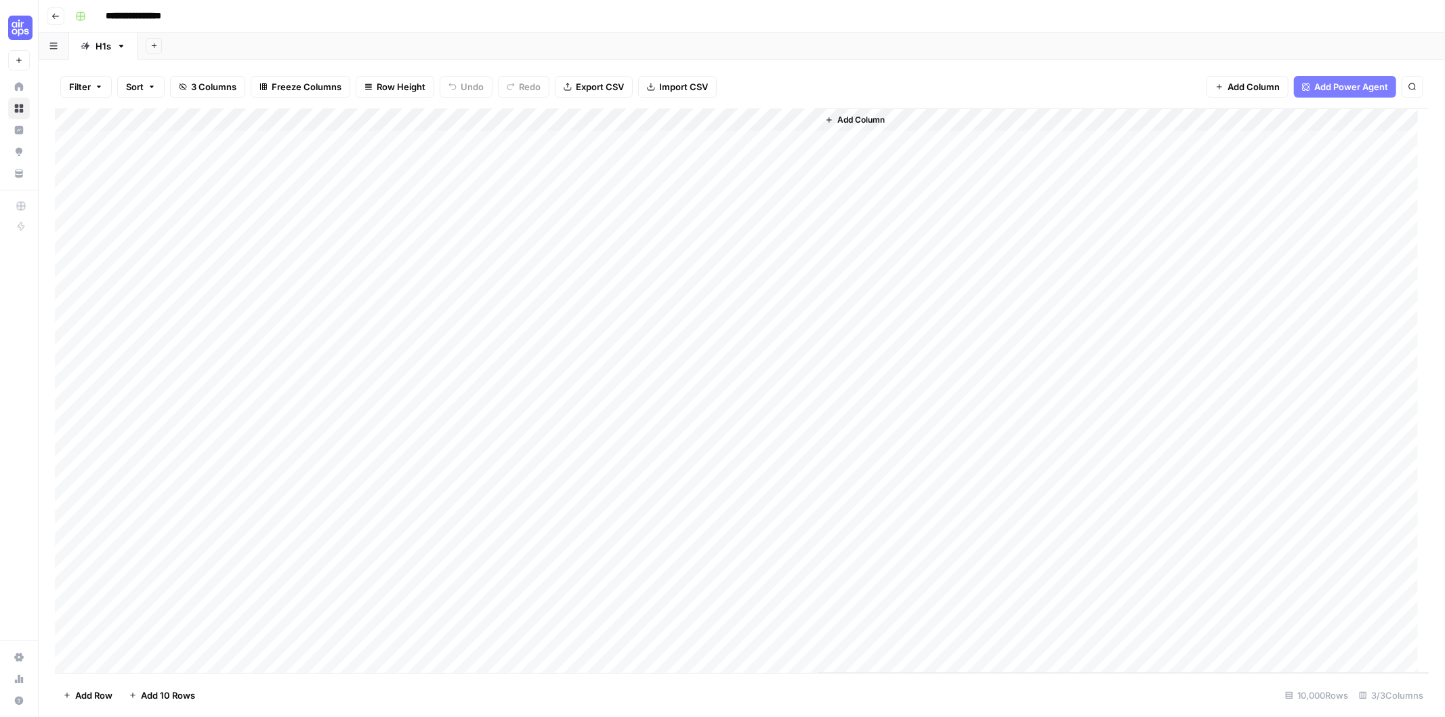
click at [630, 143] on div "Add Column" at bounding box center [742, 390] width 1374 height 565
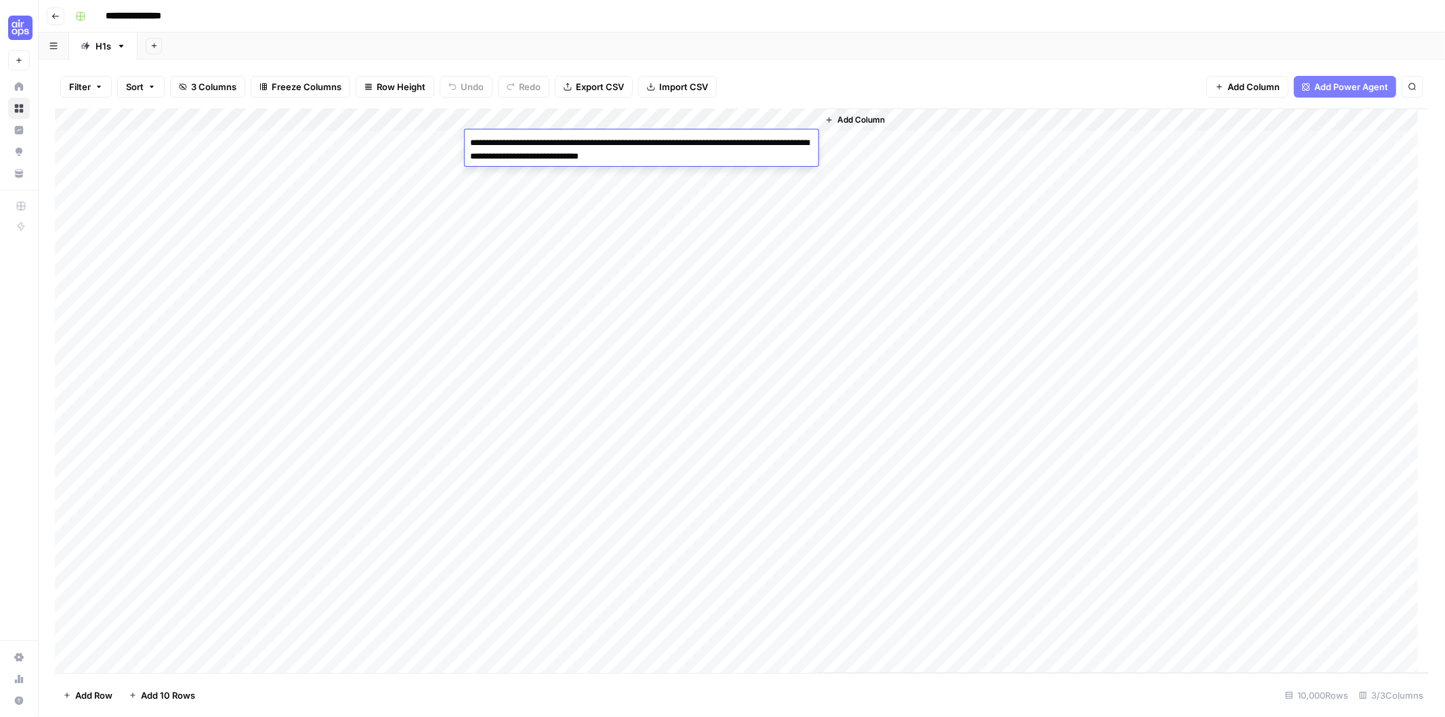
click at [876, 230] on div "Add Column" at bounding box center [1123, 390] width 611 height 564
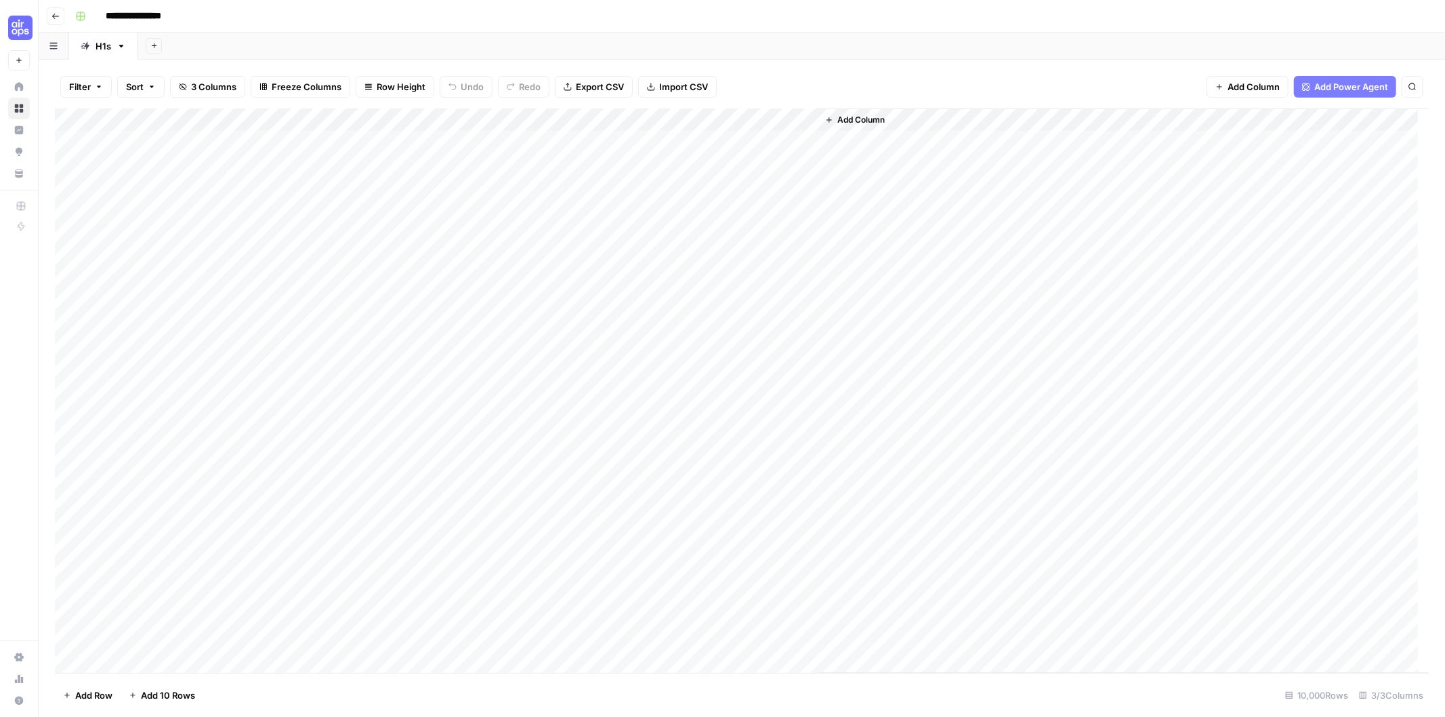
click at [438, 119] on div "Add Column" at bounding box center [742, 390] width 1374 height 565
click at [791, 206] on div "Add Column" at bounding box center [742, 390] width 1374 height 565
click at [59, 21] on button "Go back" at bounding box center [56, 16] width 18 height 18
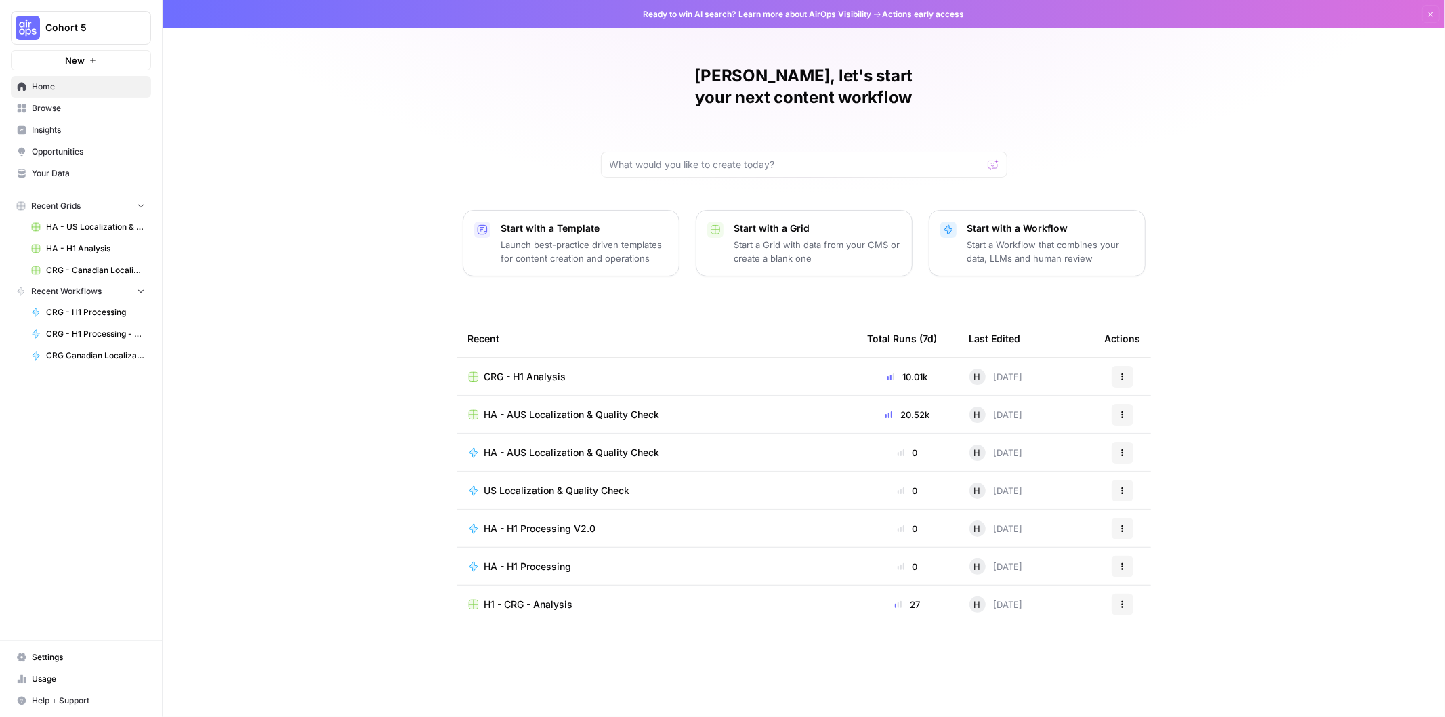
click at [100, 108] on span "Browse" at bounding box center [88, 108] width 113 height 12
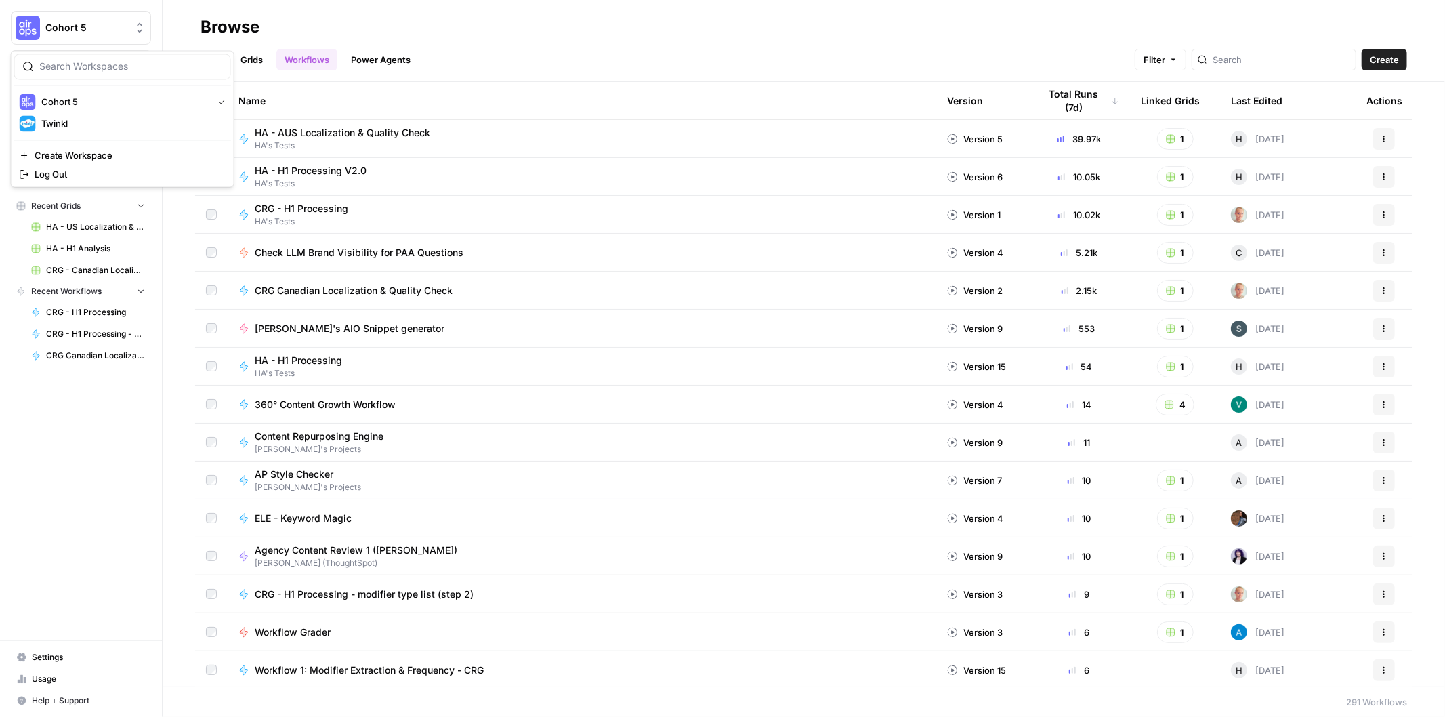
click at [49, 31] on span "Cohort 5" at bounding box center [86, 28] width 82 height 14
click at [98, 129] on span "Twinkl" at bounding box center [130, 124] width 179 height 14
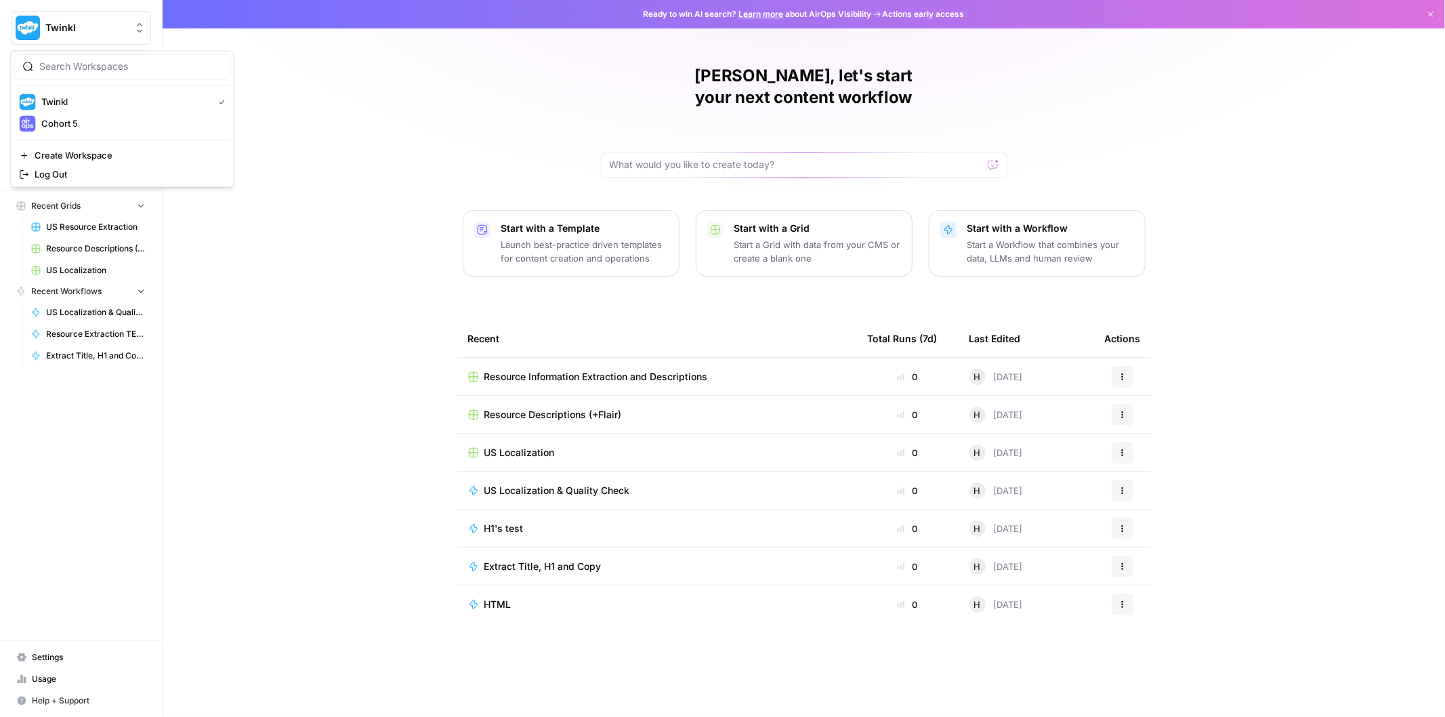
click at [91, 23] on span "Twinkl" at bounding box center [86, 28] width 82 height 14
click at [295, 146] on div "[PERSON_NAME], let's start your next content workflow Start with a Template Lau…" at bounding box center [804, 358] width 1283 height 717
click at [76, 175] on span "Your Data" at bounding box center [88, 173] width 113 height 12
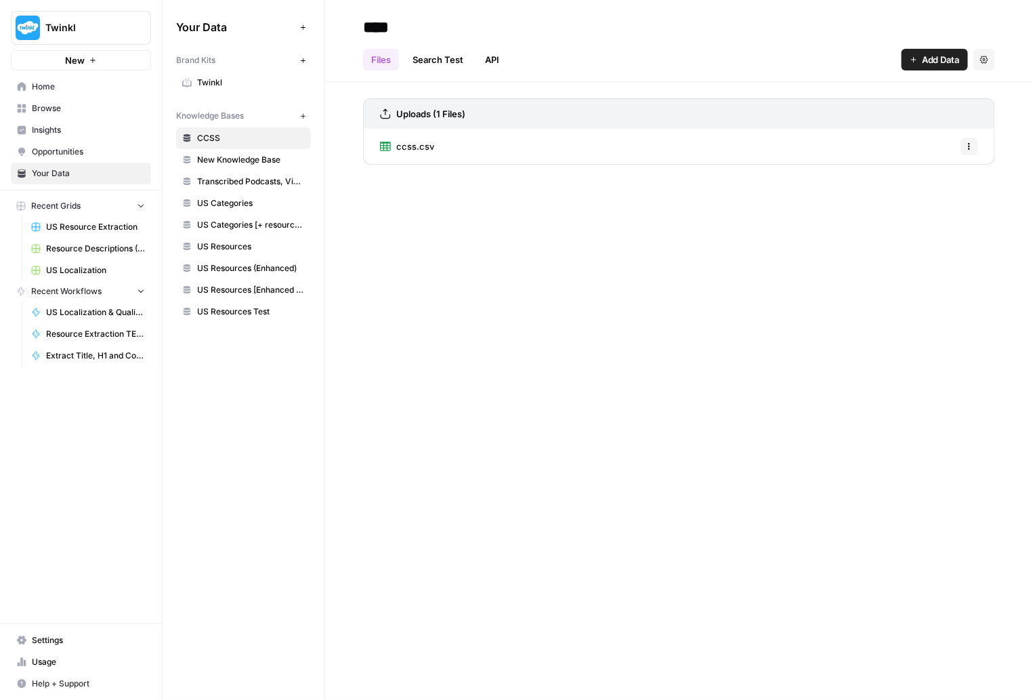
click at [1028, 163] on div "Uploads (1 Files) ccss.csv Options" at bounding box center [679, 129] width 708 height 94
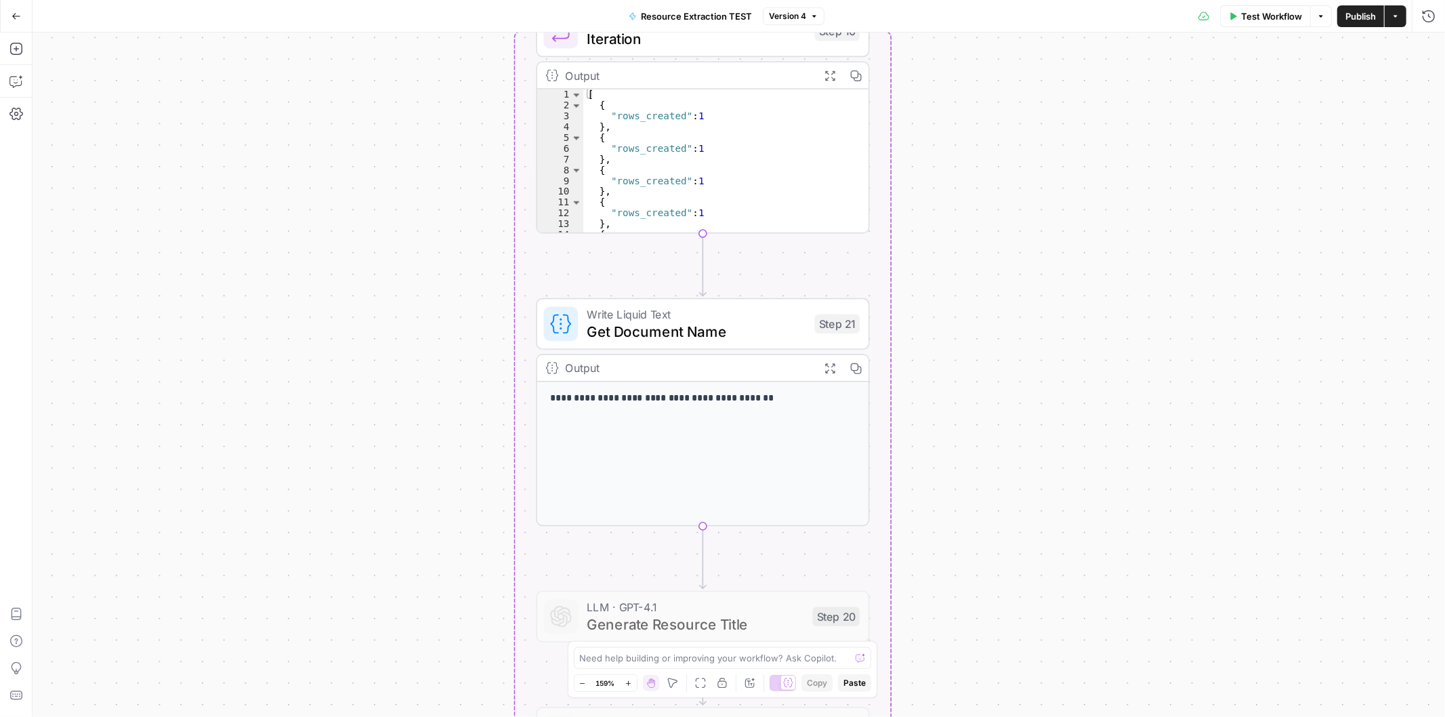
scroll to position [276, 0]
